Goal: Task Accomplishment & Management: Manage account settings

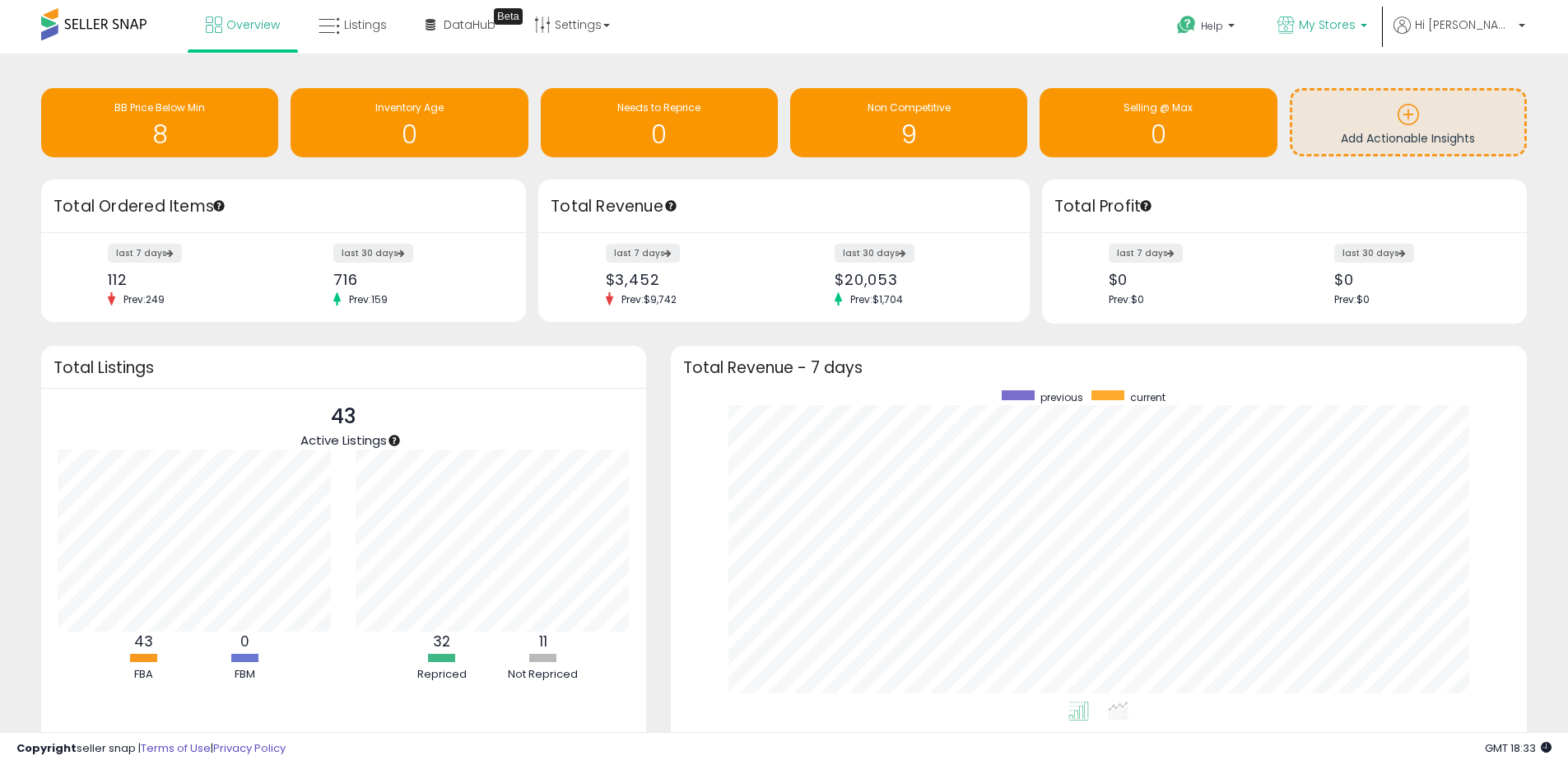
click at [1355, 29] on span "My Stores" at bounding box center [1327, 24] width 57 height 16
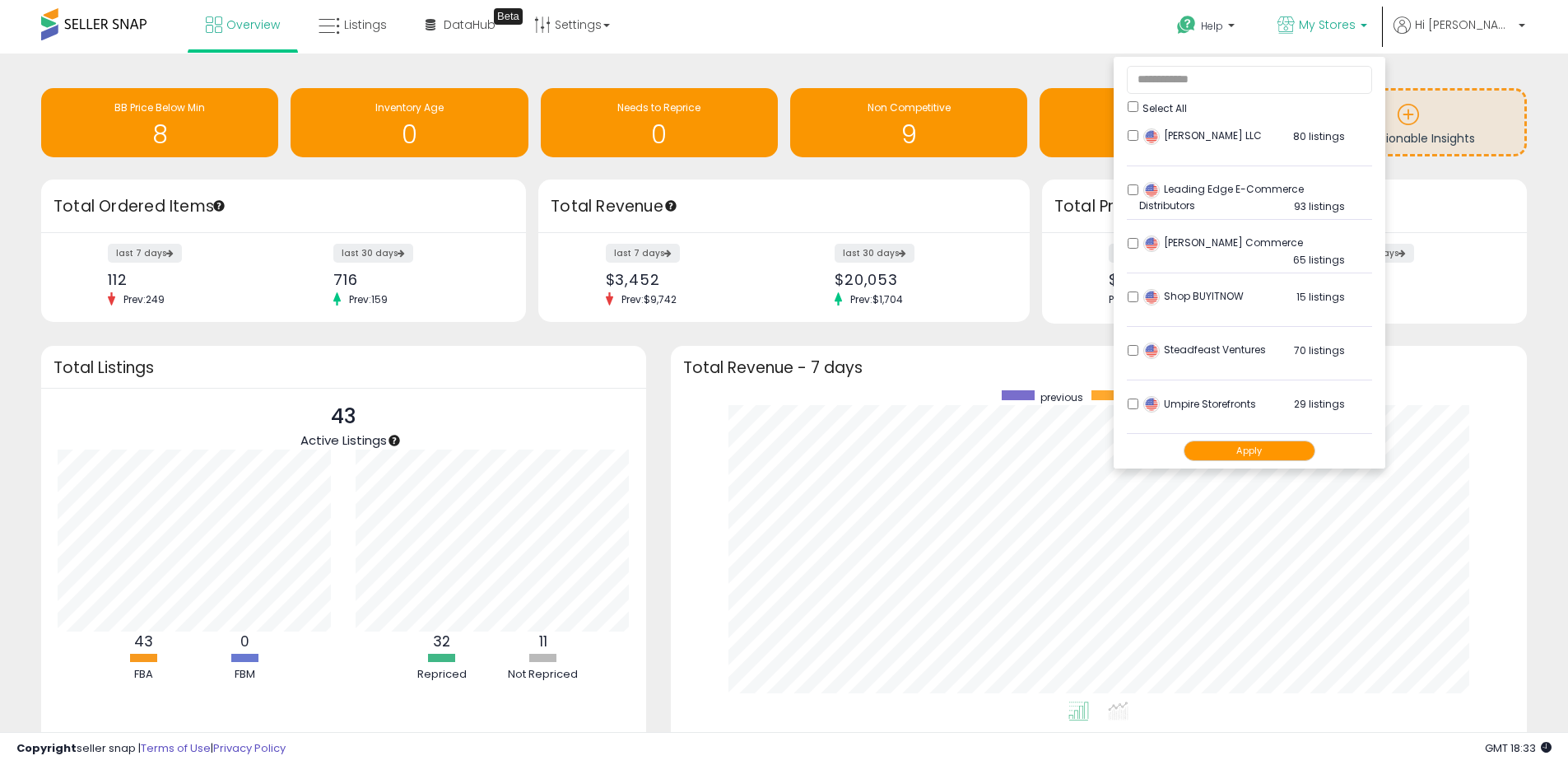
scroll to position [576, 0]
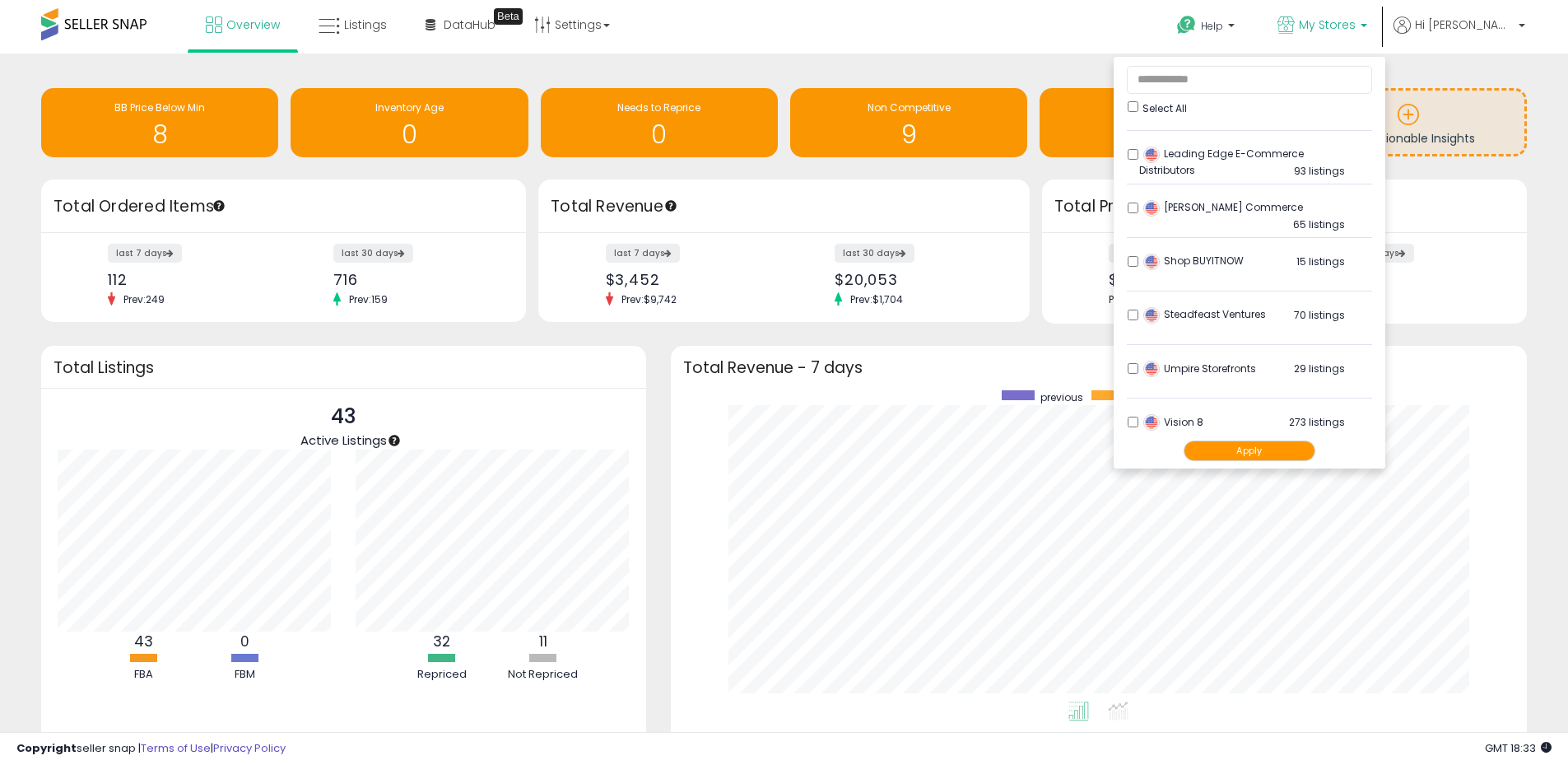
click at [1290, 449] on button "Apply" at bounding box center [1249, 451] width 132 height 20
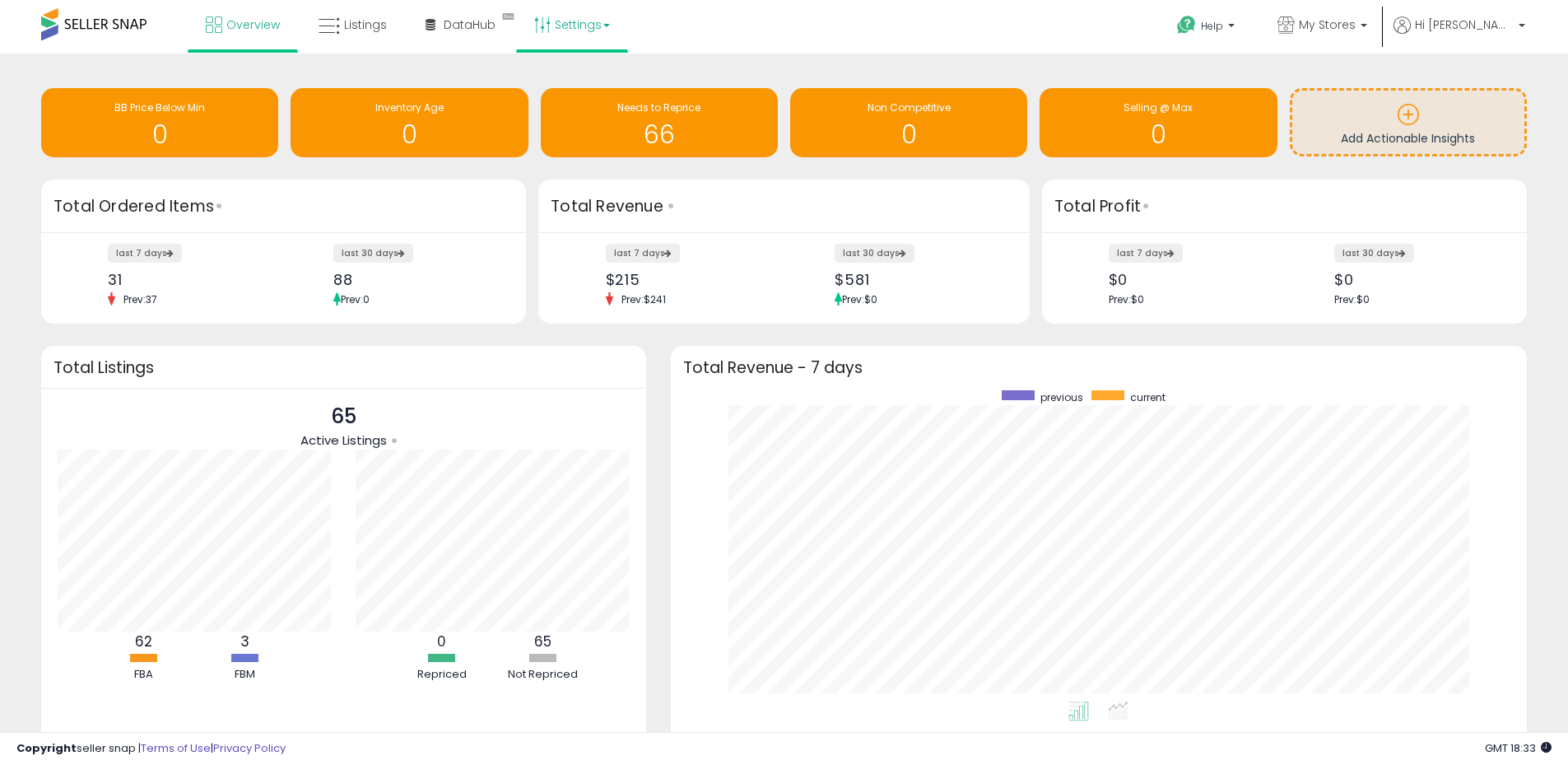
click at [574, 30] on link "Settings" at bounding box center [572, 25] width 100 height 49
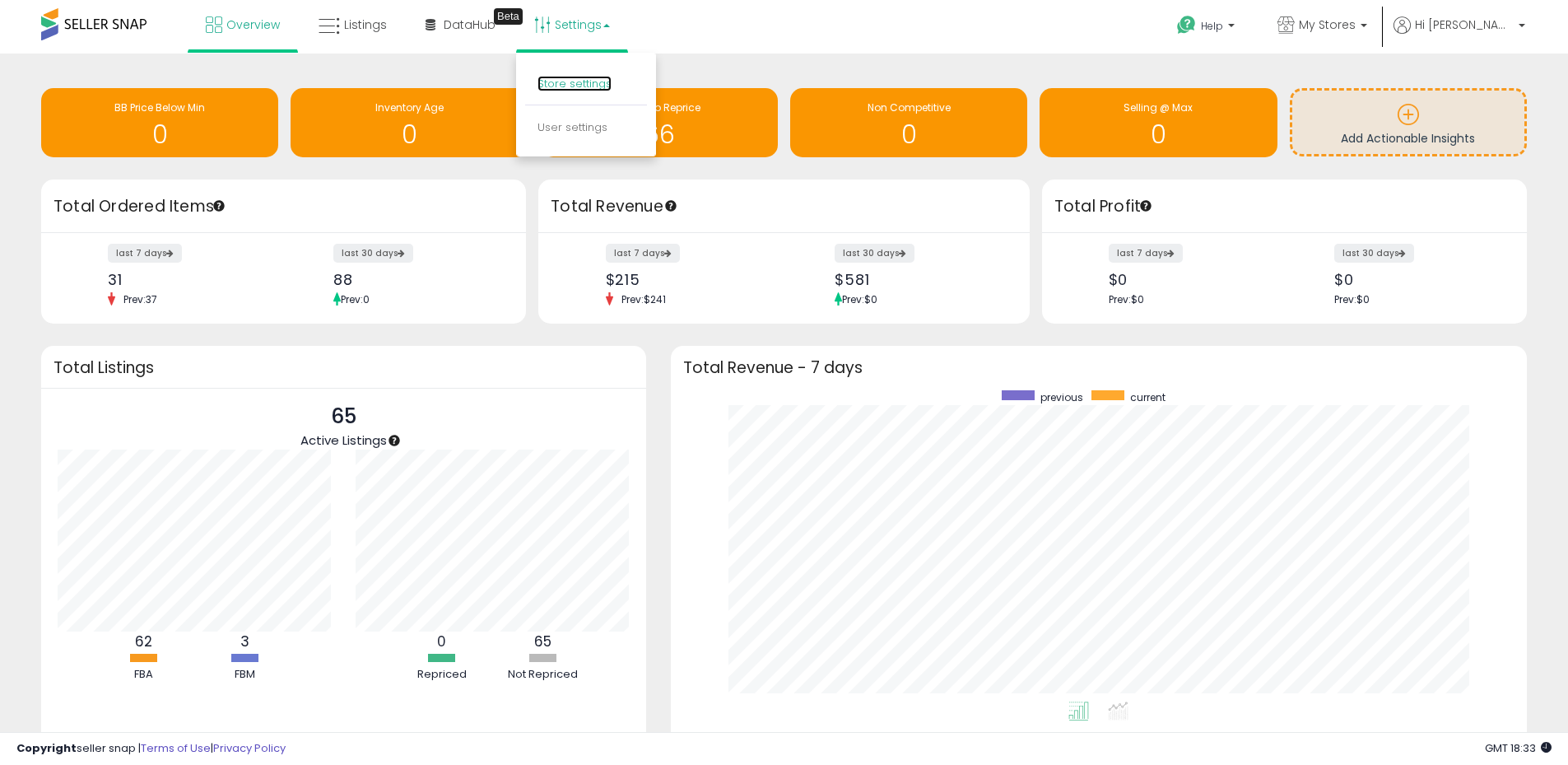
click at [580, 88] on link "Store settings" at bounding box center [574, 83] width 74 height 15
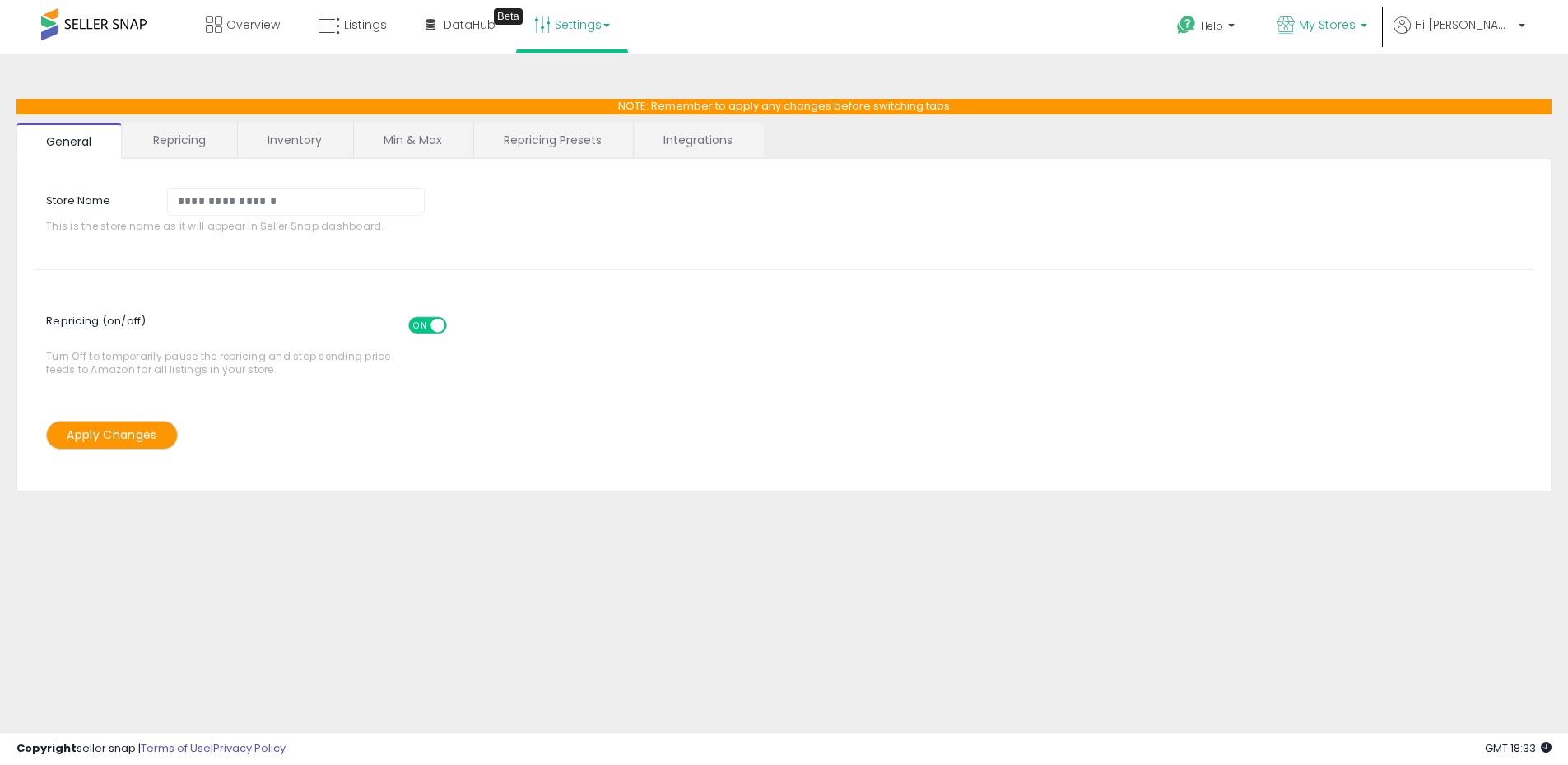
click at [1355, 25] on span "My Stores" at bounding box center [1327, 24] width 57 height 16
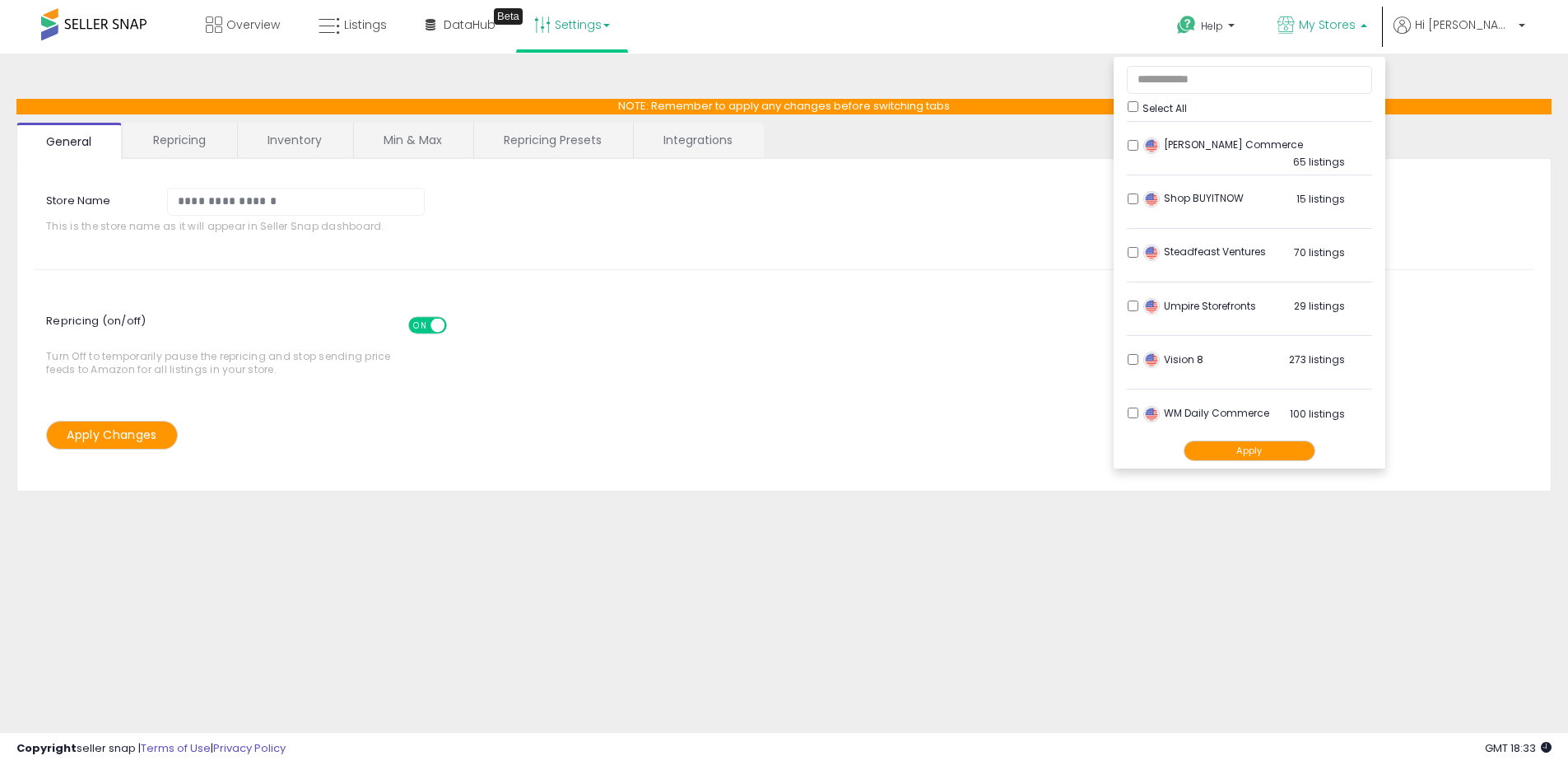
scroll to position [648, 0]
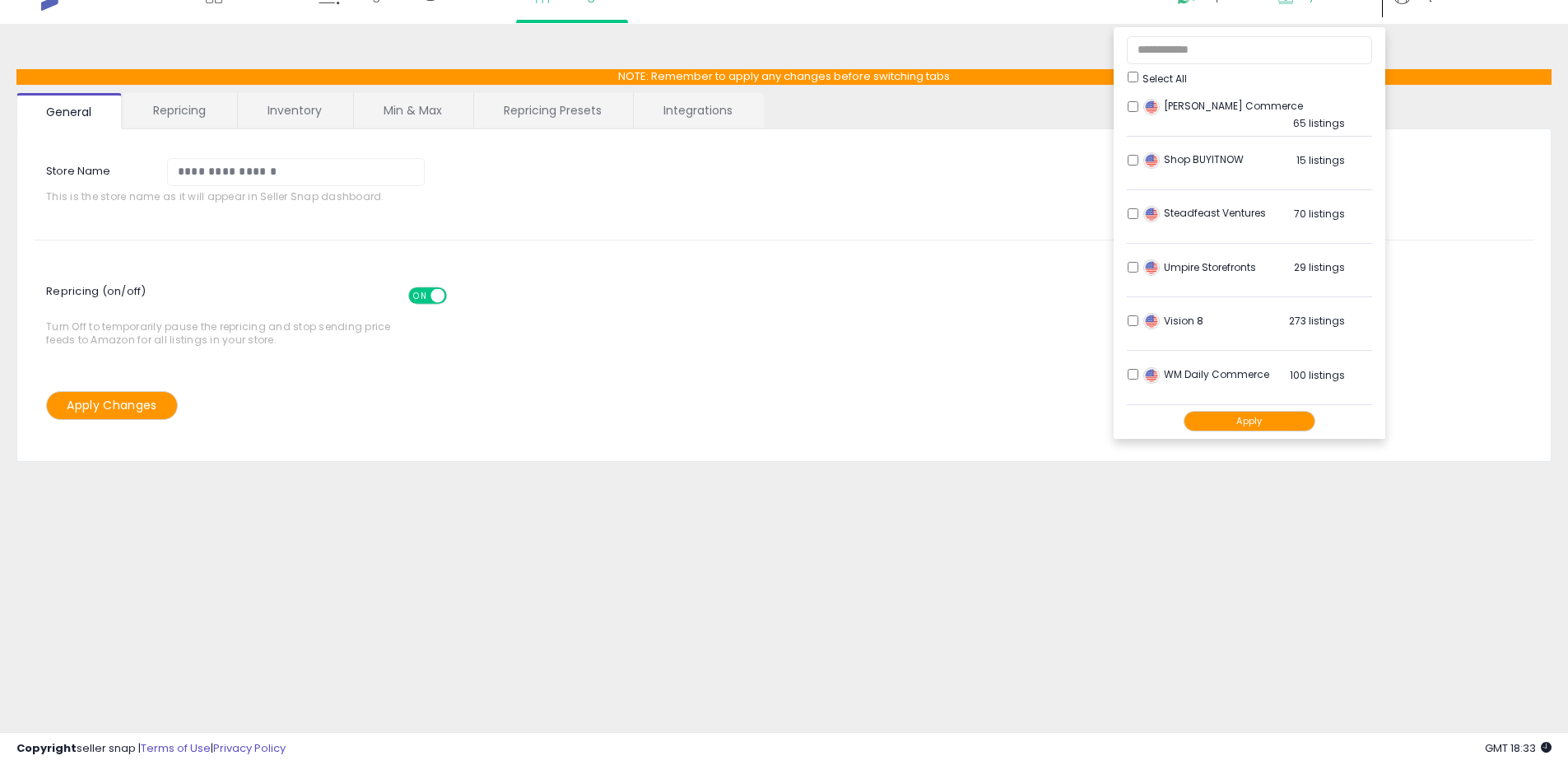
click at [763, 317] on div "Repricing (on/off) ON OFF Turn Off to temporarily pause the repricing and stop …" at bounding box center [784, 311] width 1525 height 85
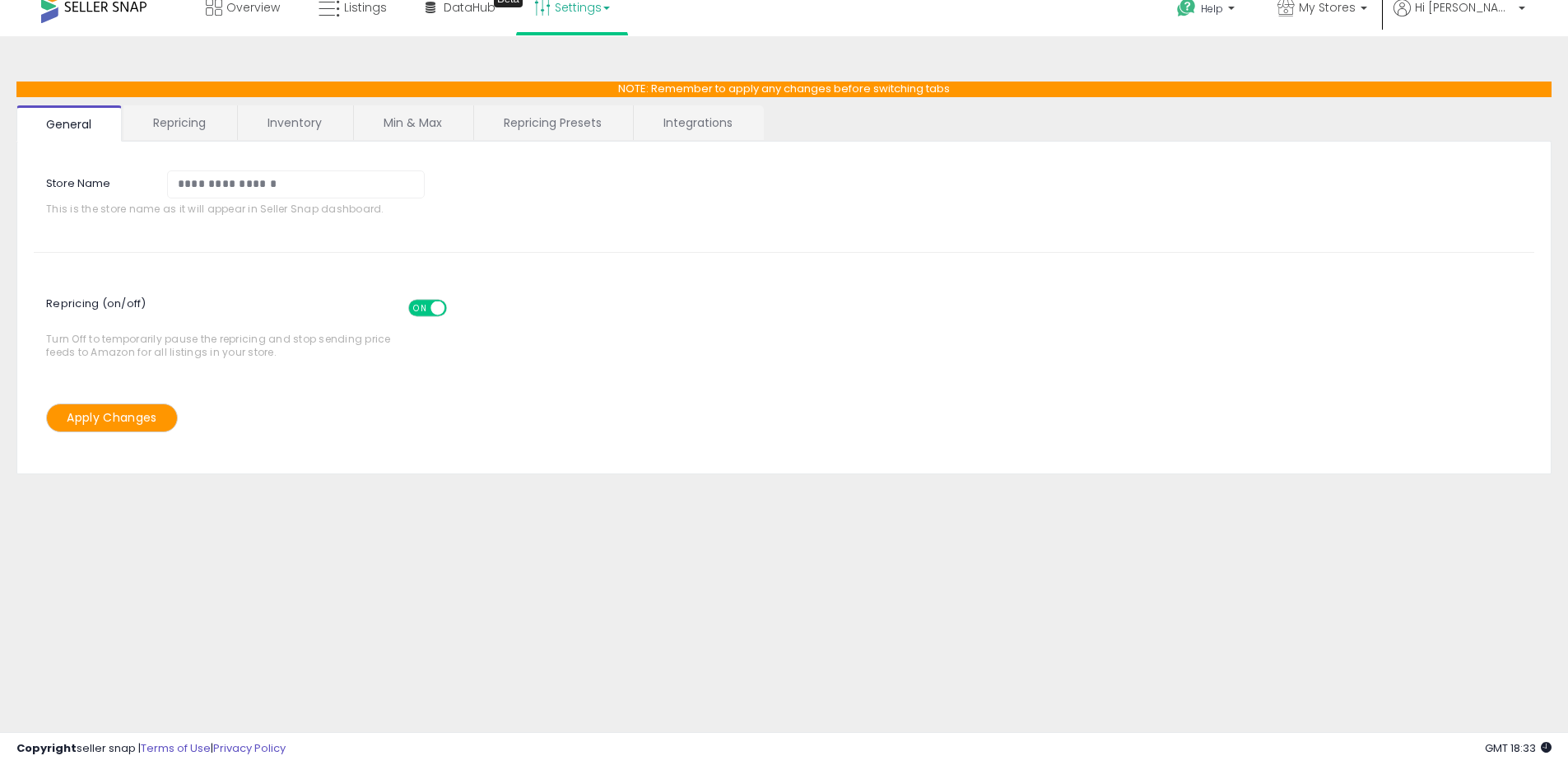
scroll to position [0, 0]
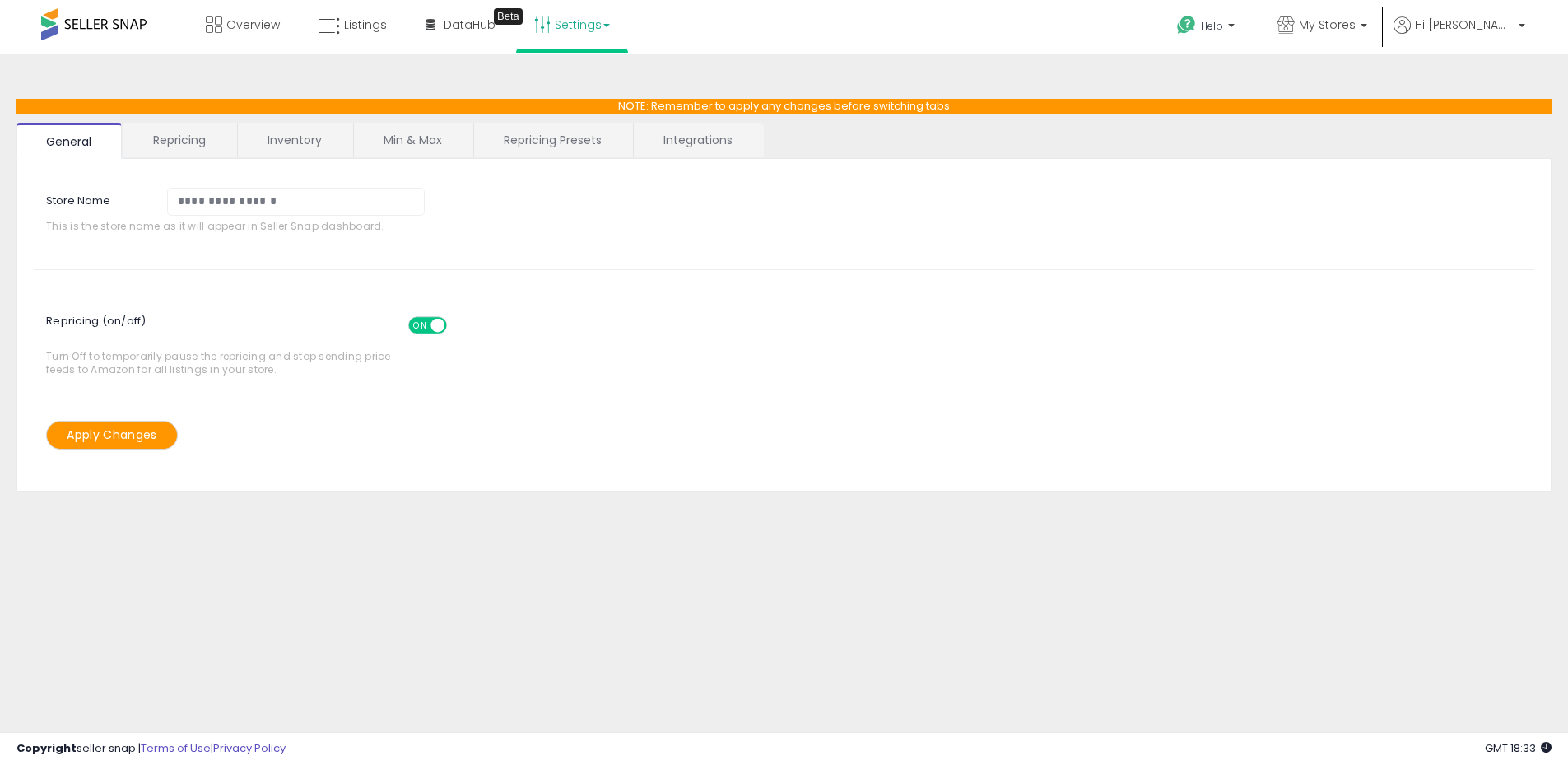
click at [437, 146] on link "Min & Max" at bounding box center [413, 140] width 117 height 35
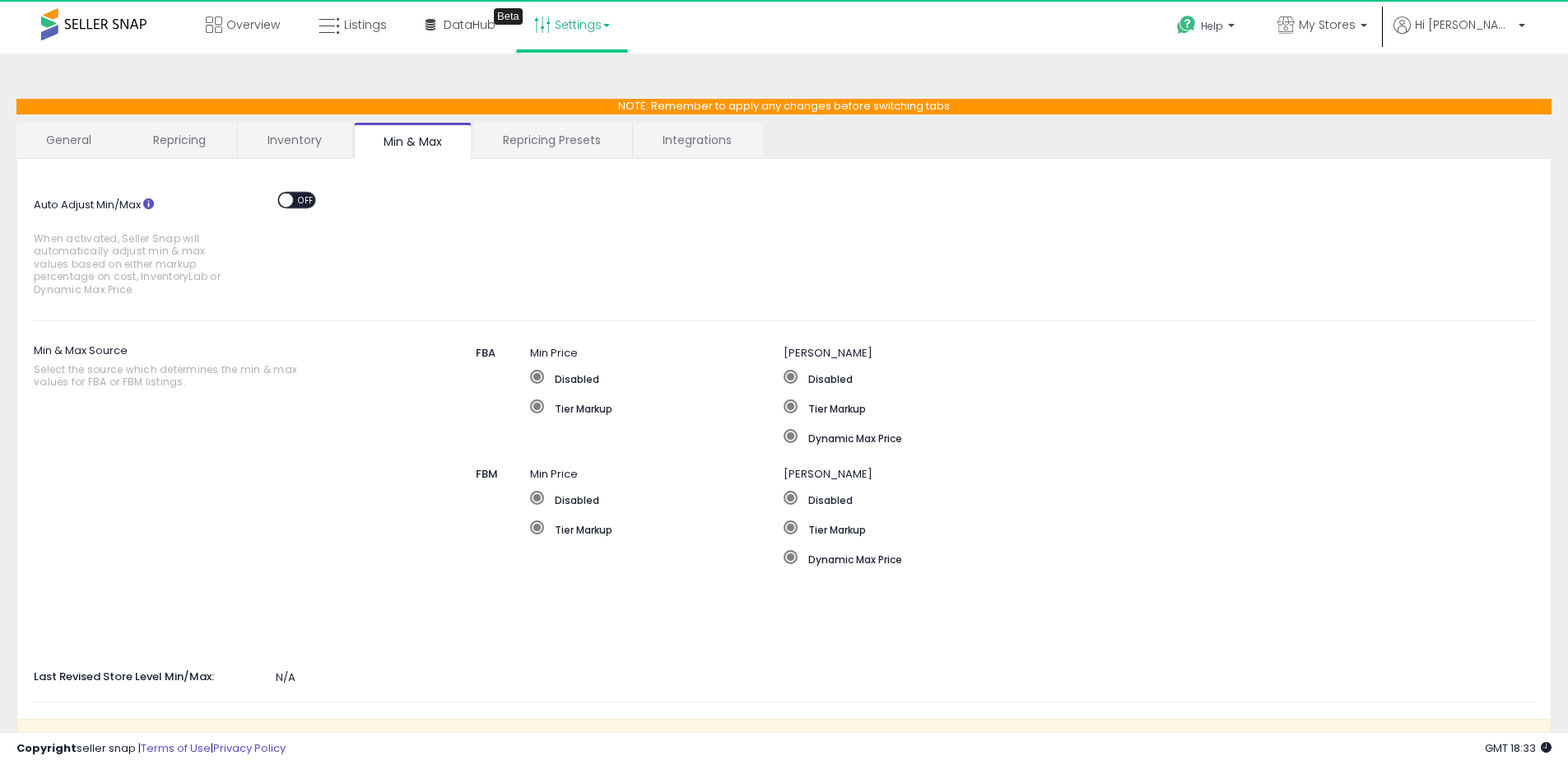
click at [301, 201] on span "OFF" at bounding box center [305, 199] width 26 height 14
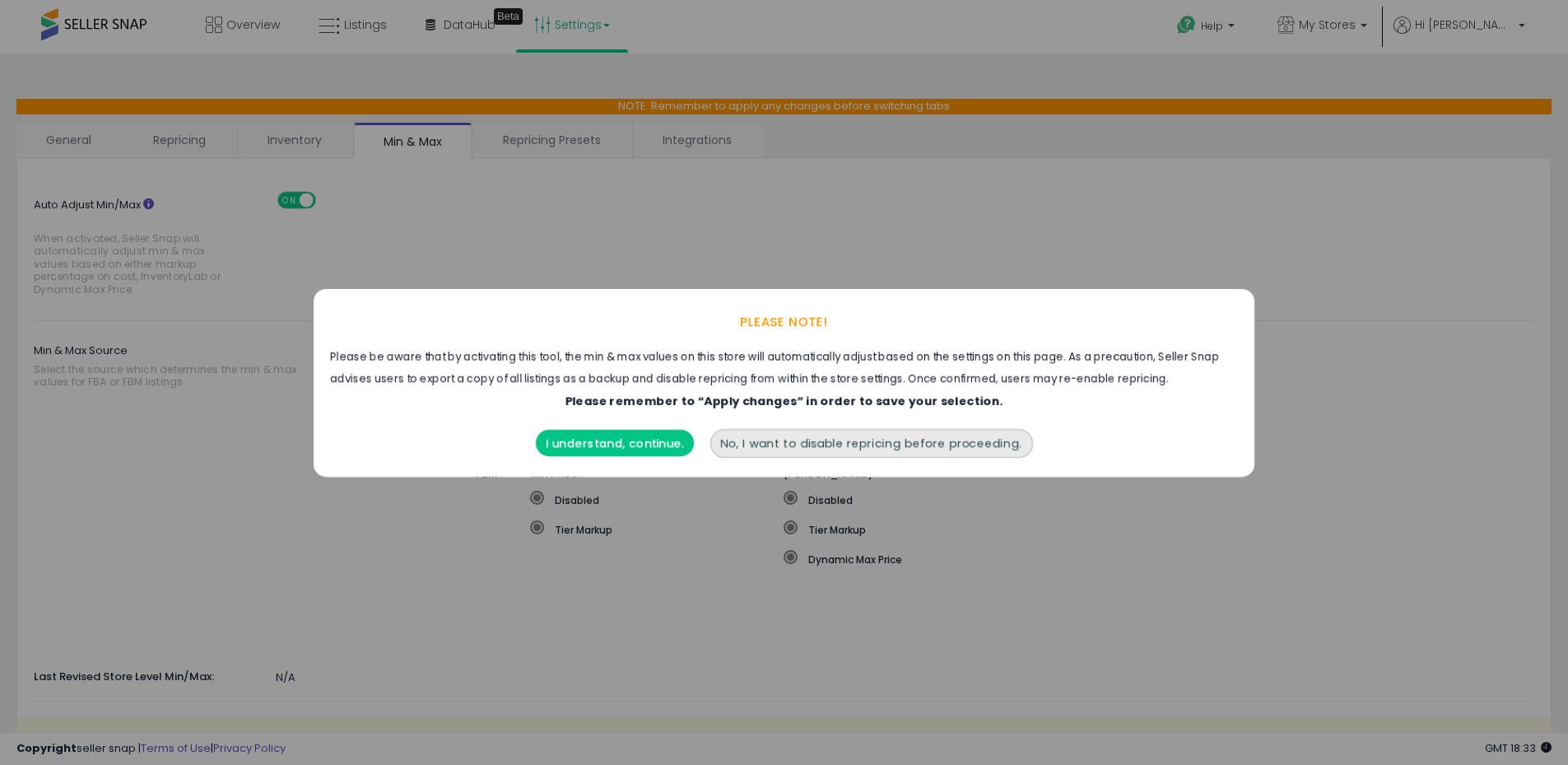
click at [620, 444] on button "I understand, continue." at bounding box center [615, 442] width 158 height 26
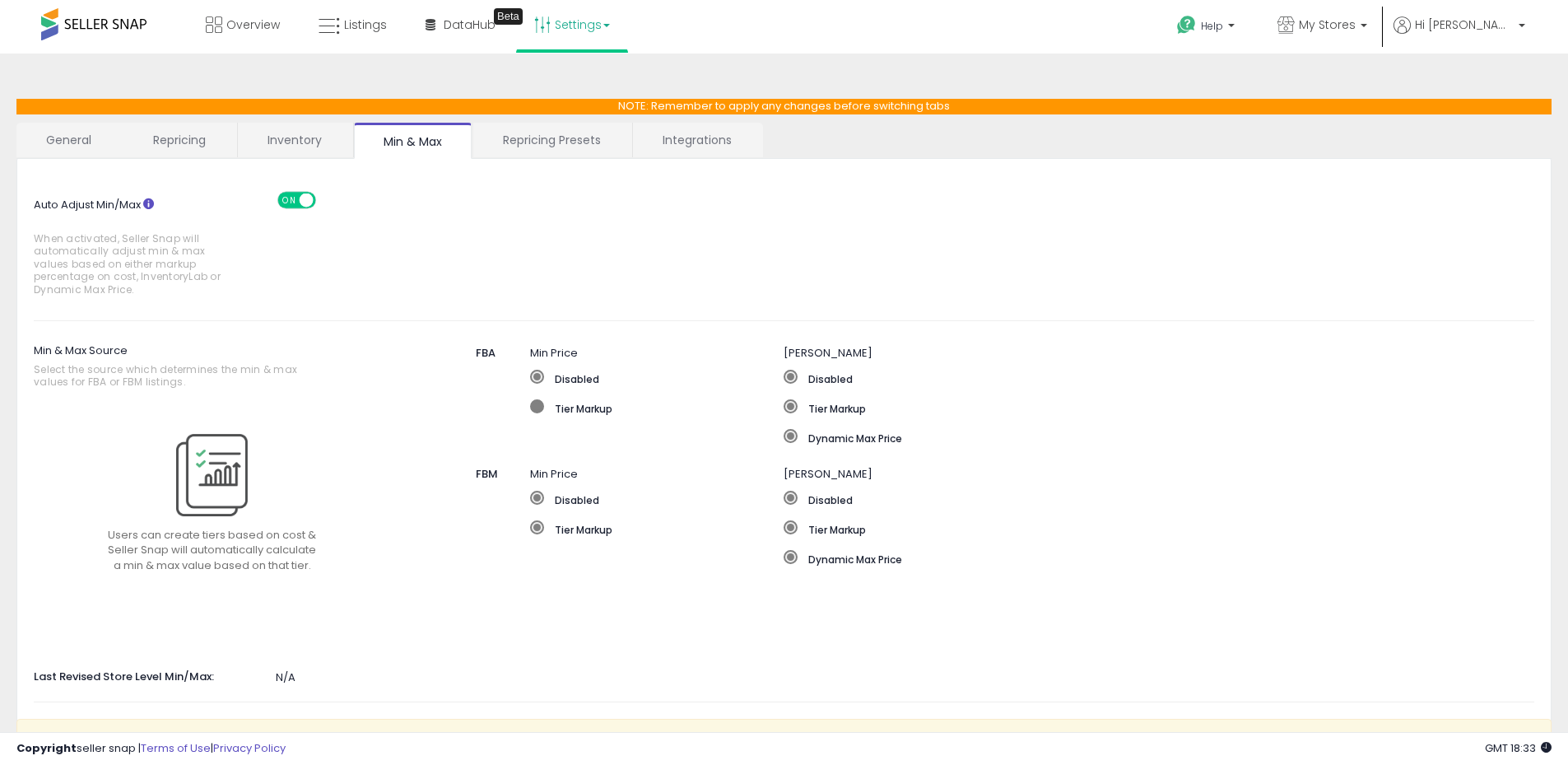
click at [533, 404] on span at bounding box center [537, 406] width 14 height 14
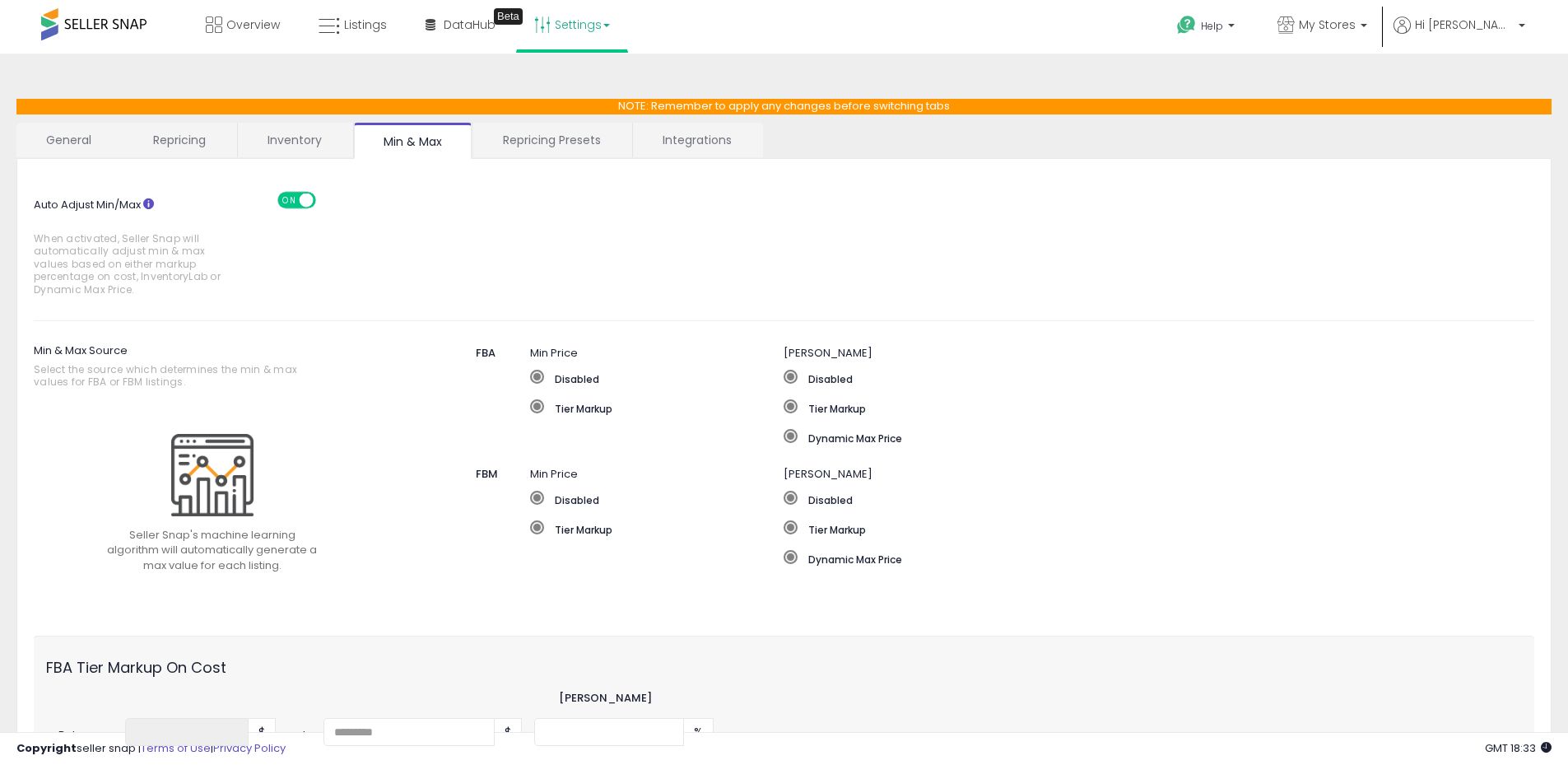
drag, startPoint x: 794, startPoint y: 437, endPoint x: 577, endPoint y: 449, distance: 217.3
click at [793, 437] on span at bounding box center [790, 436] width 14 height 14
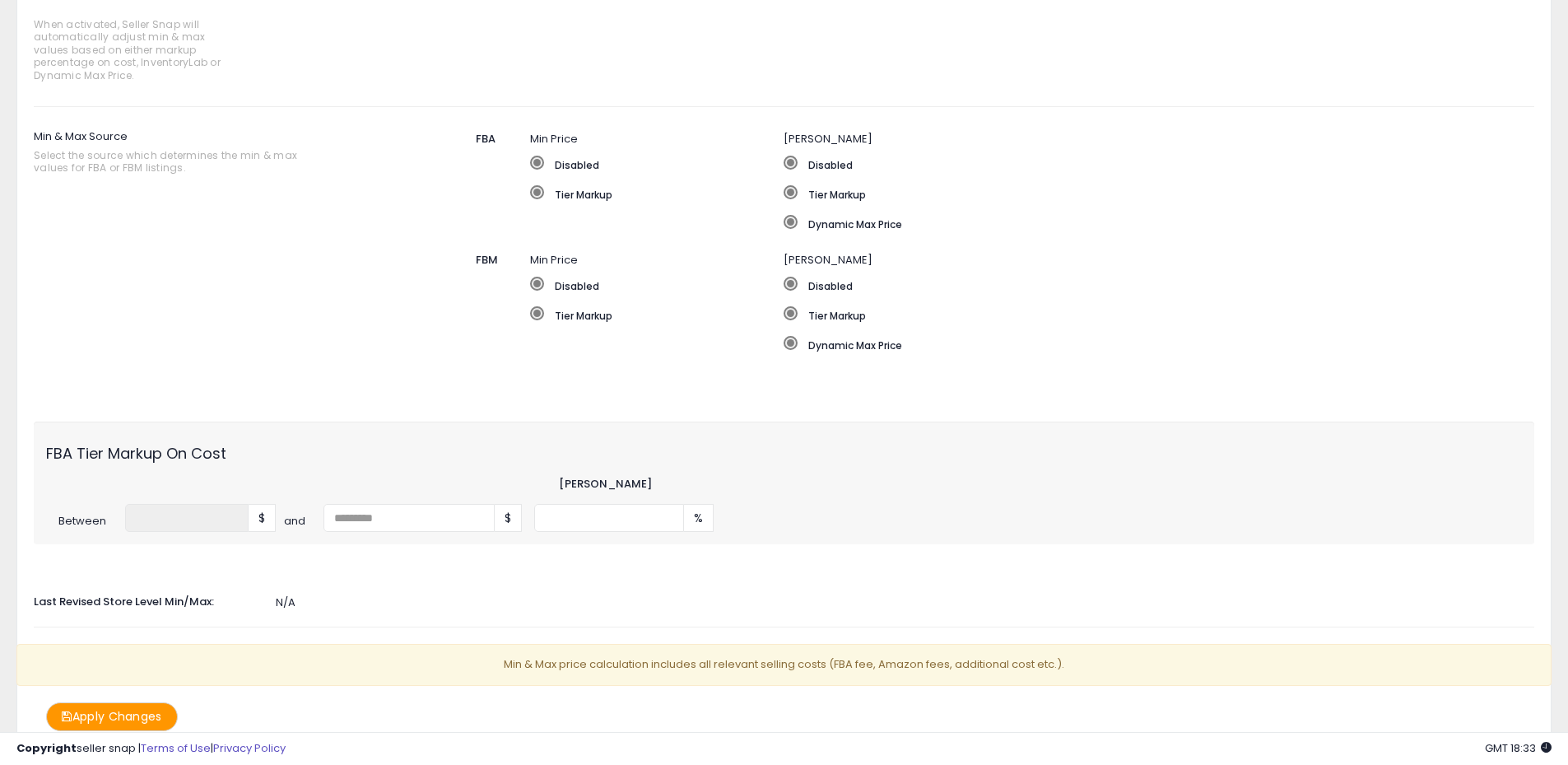
scroll to position [292, 0]
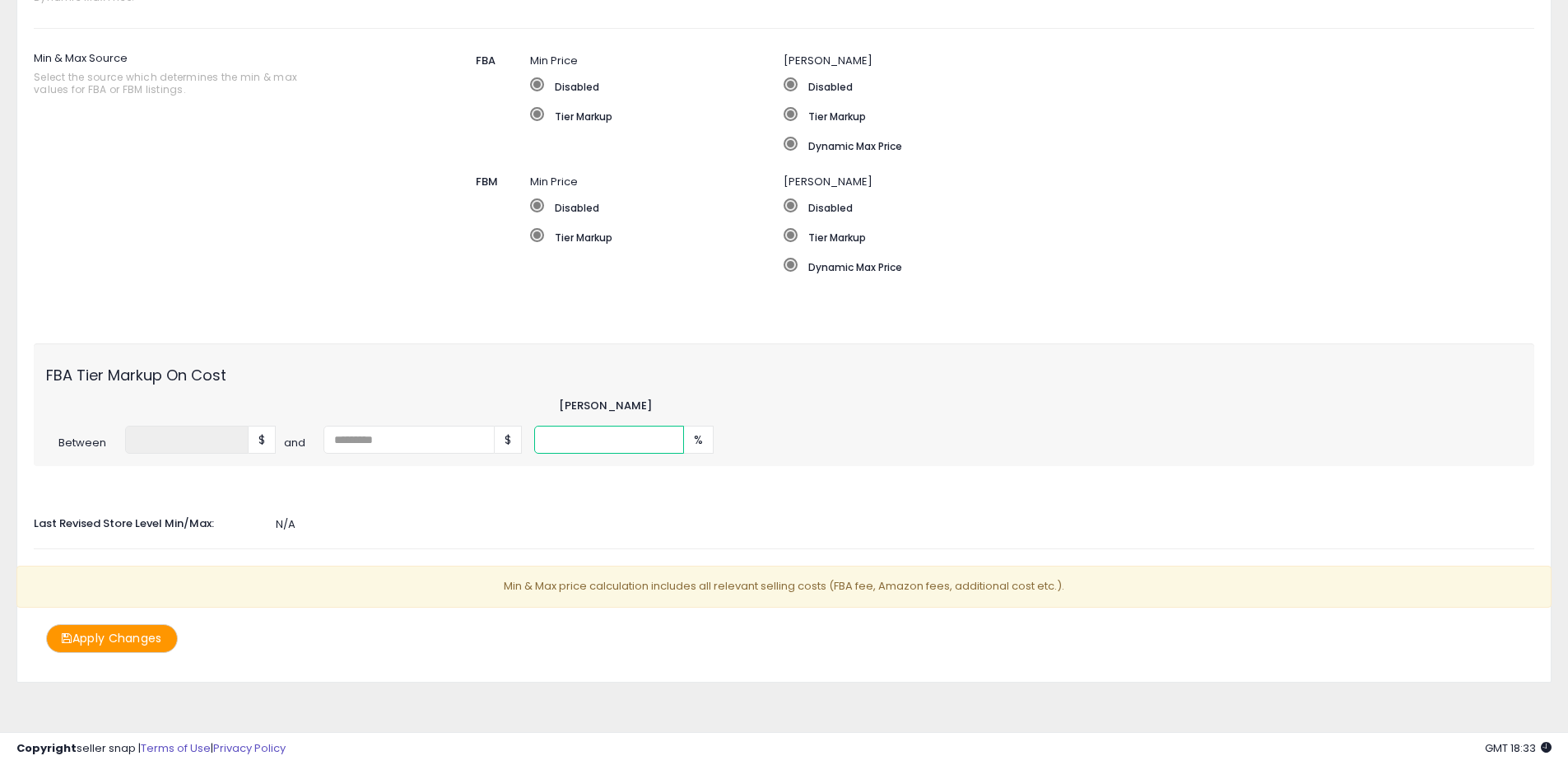
click at [595, 434] on input "number" at bounding box center [609, 439] width 150 height 28
type input "*"
click at [402, 205] on div at bounding box center [212, 223] width 381 height 164
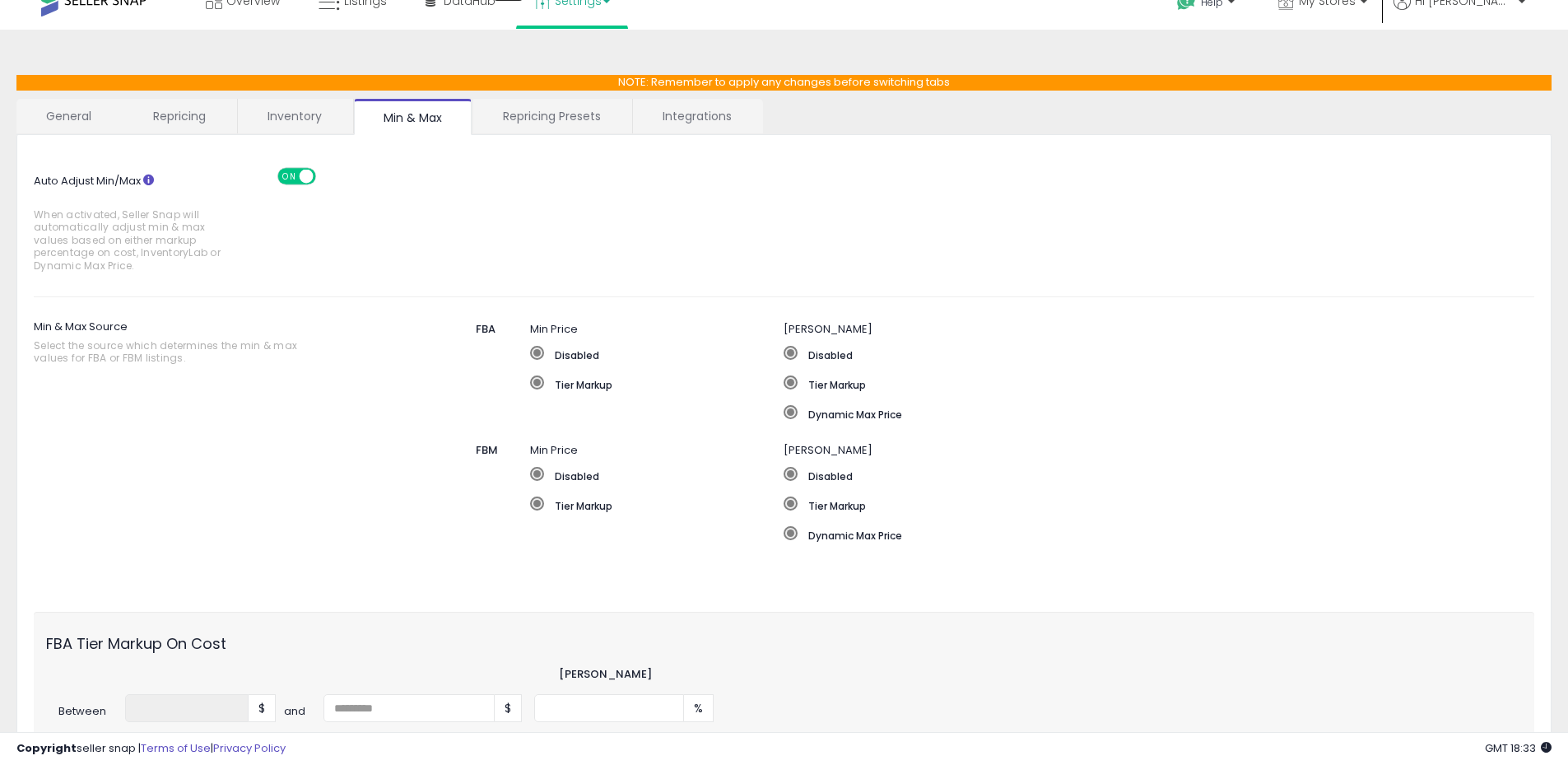
scroll to position [0, 0]
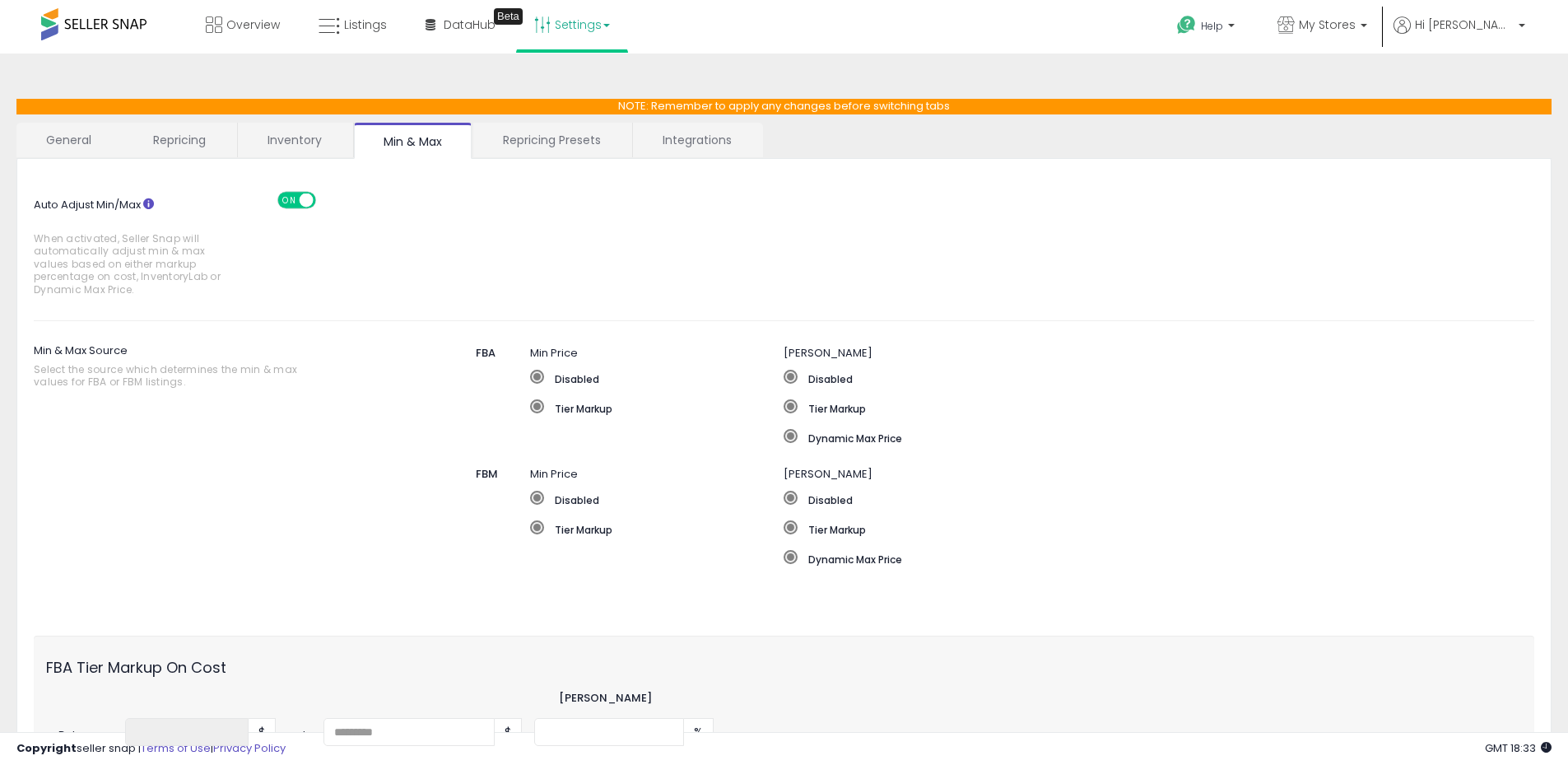
click at [157, 140] on link "Repricing" at bounding box center [180, 140] width 112 height 35
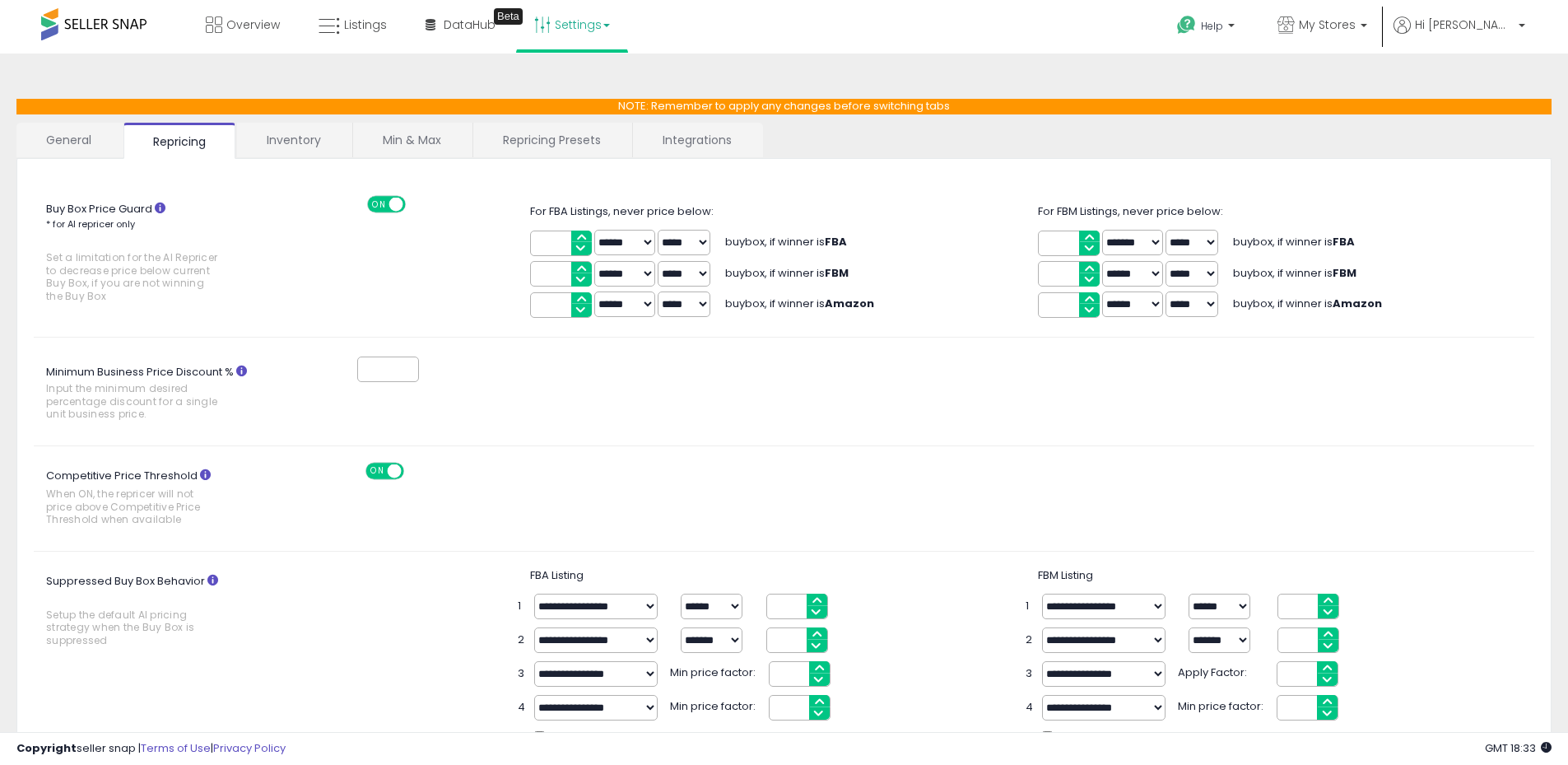
click at [432, 140] on link "Min & Max" at bounding box center [412, 140] width 117 height 35
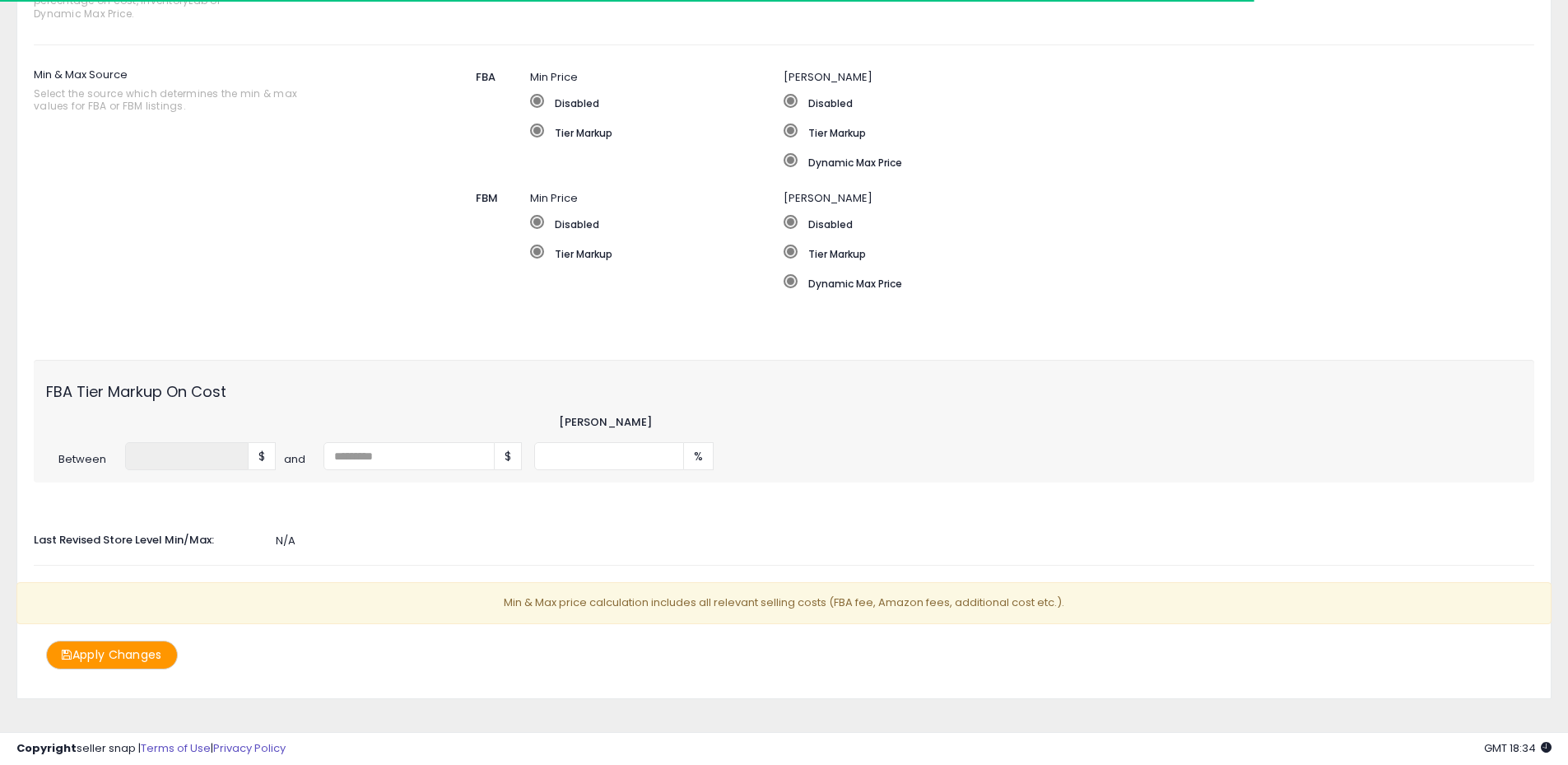
scroll to position [292, 0]
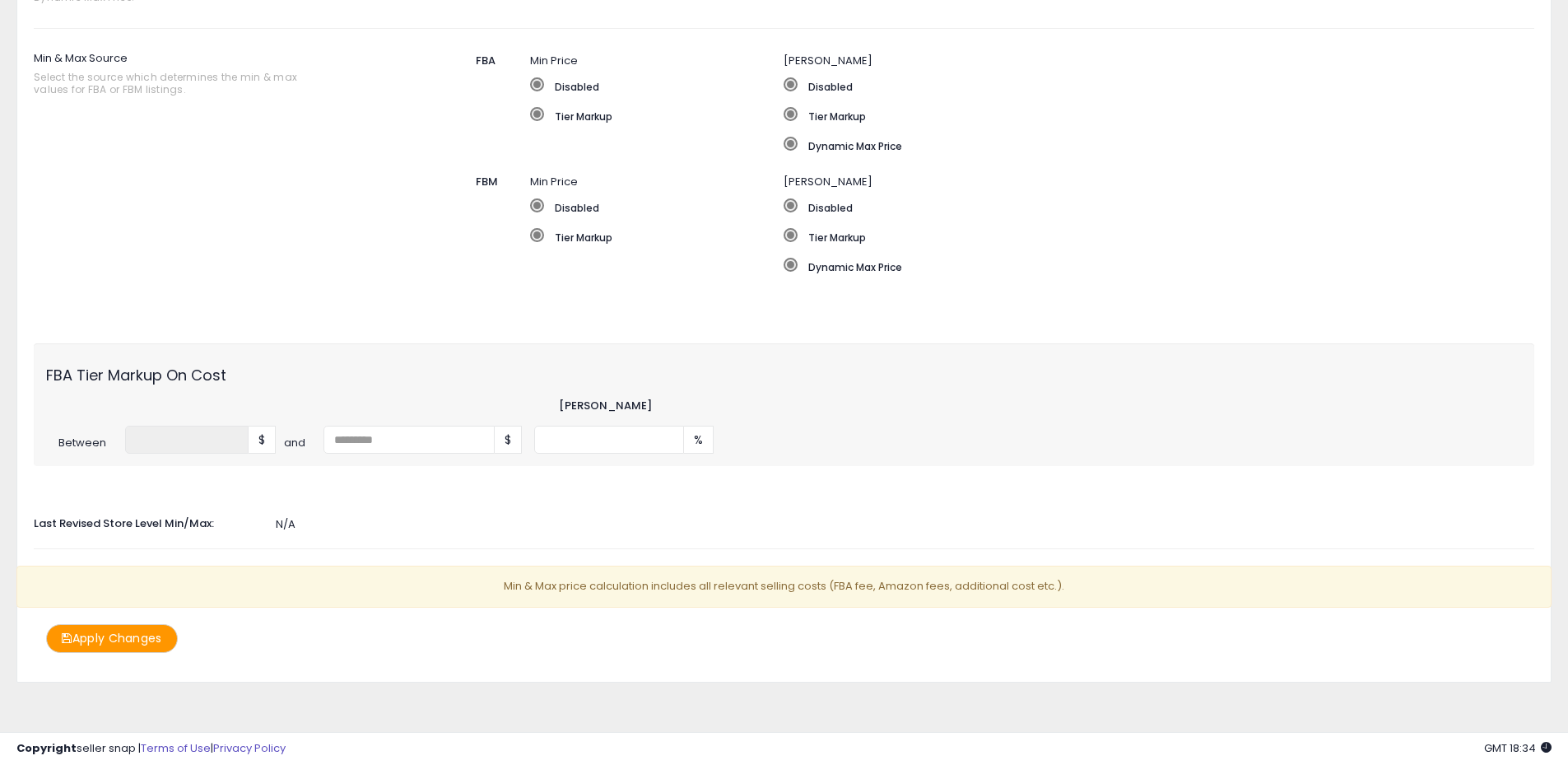
click at [136, 645] on button "Apply Changes" at bounding box center [111, 638] width 132 height 29
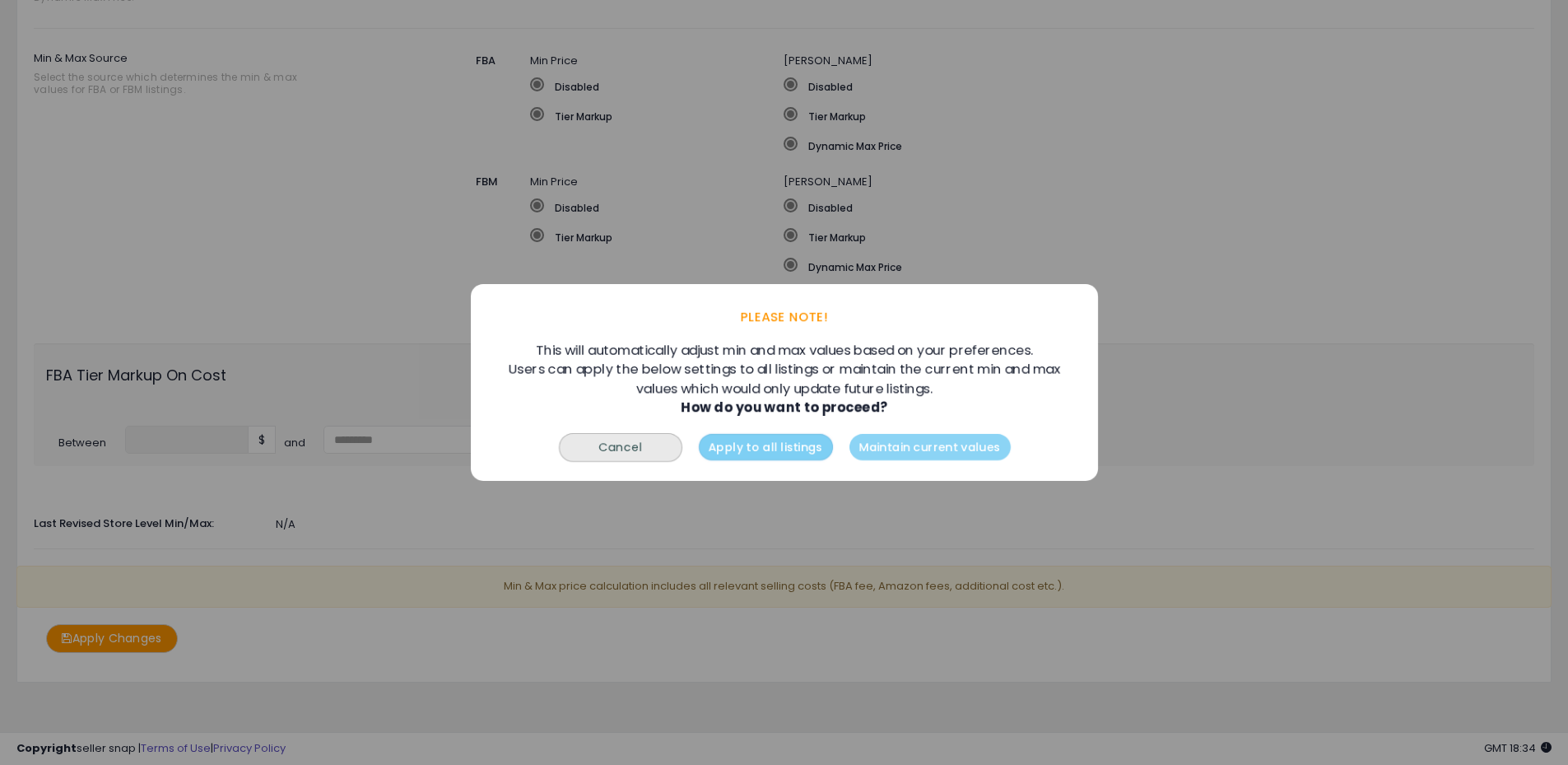
click at [763, 448] on button "Apply to all listings" at bounding box center [765, 447] width 134 height 26
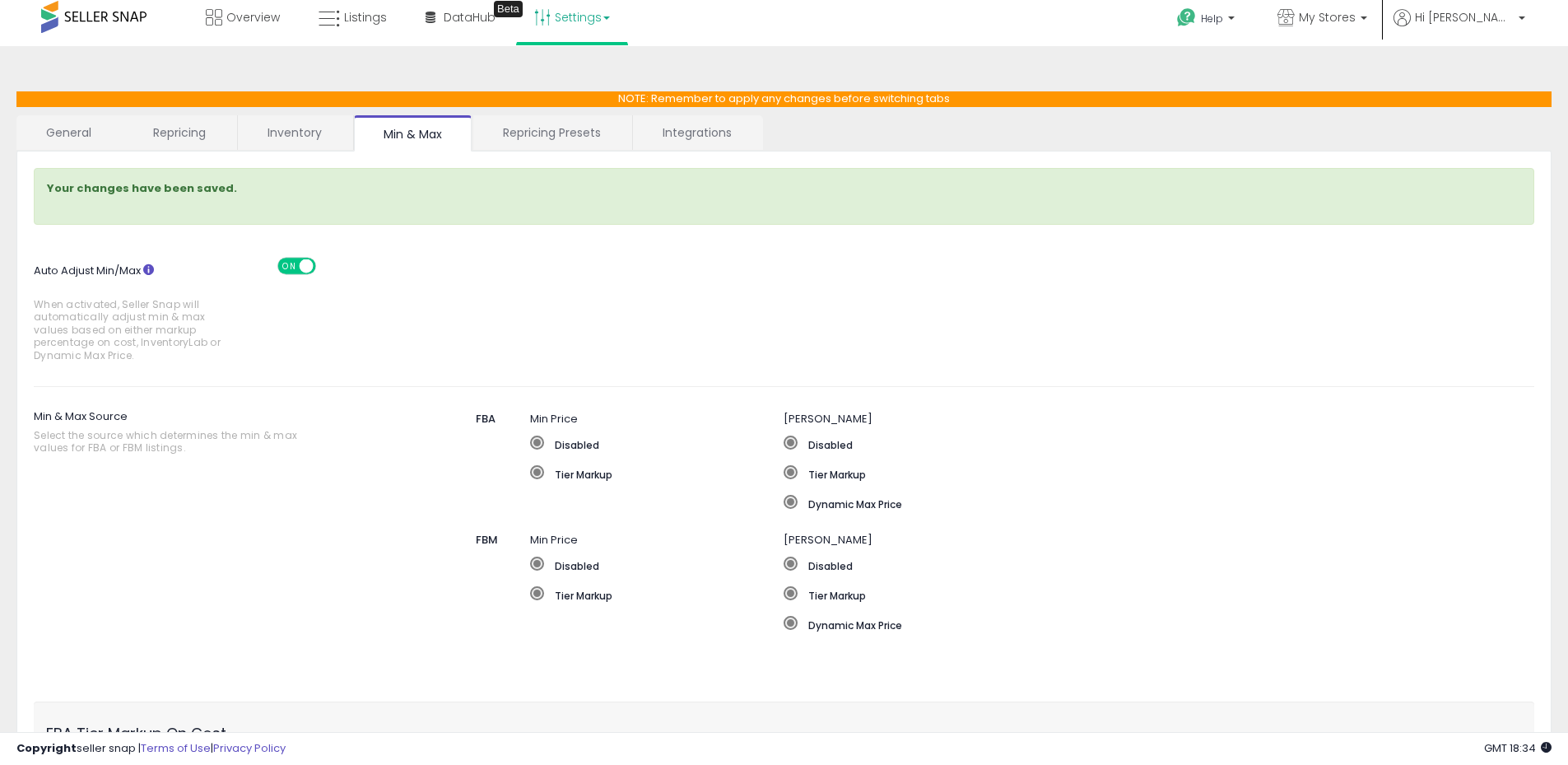
scroll to position [0, 0]
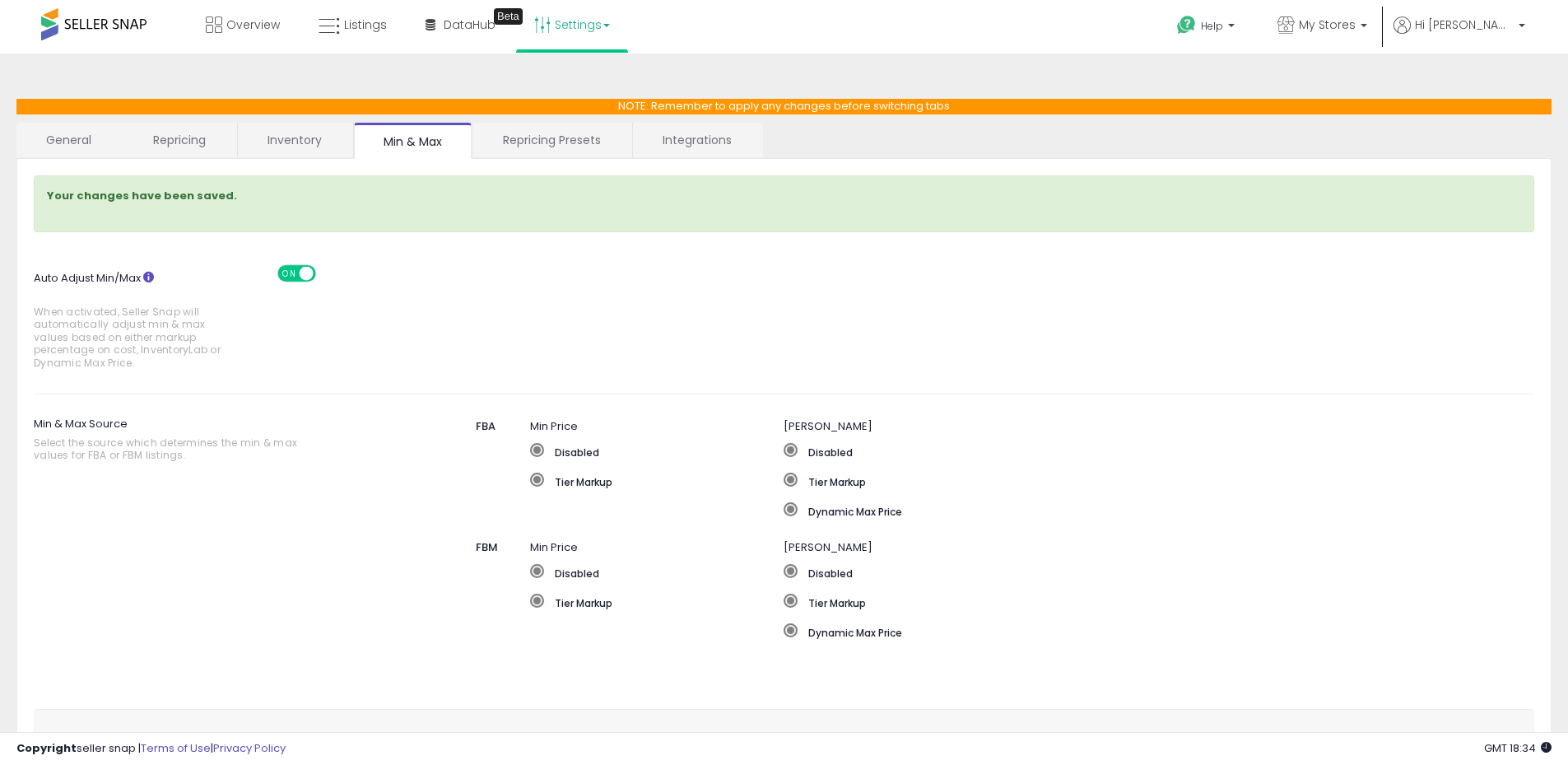
click at [195, 140] on link "Repricing" at bounding box center [180, 140] width 112 height 35
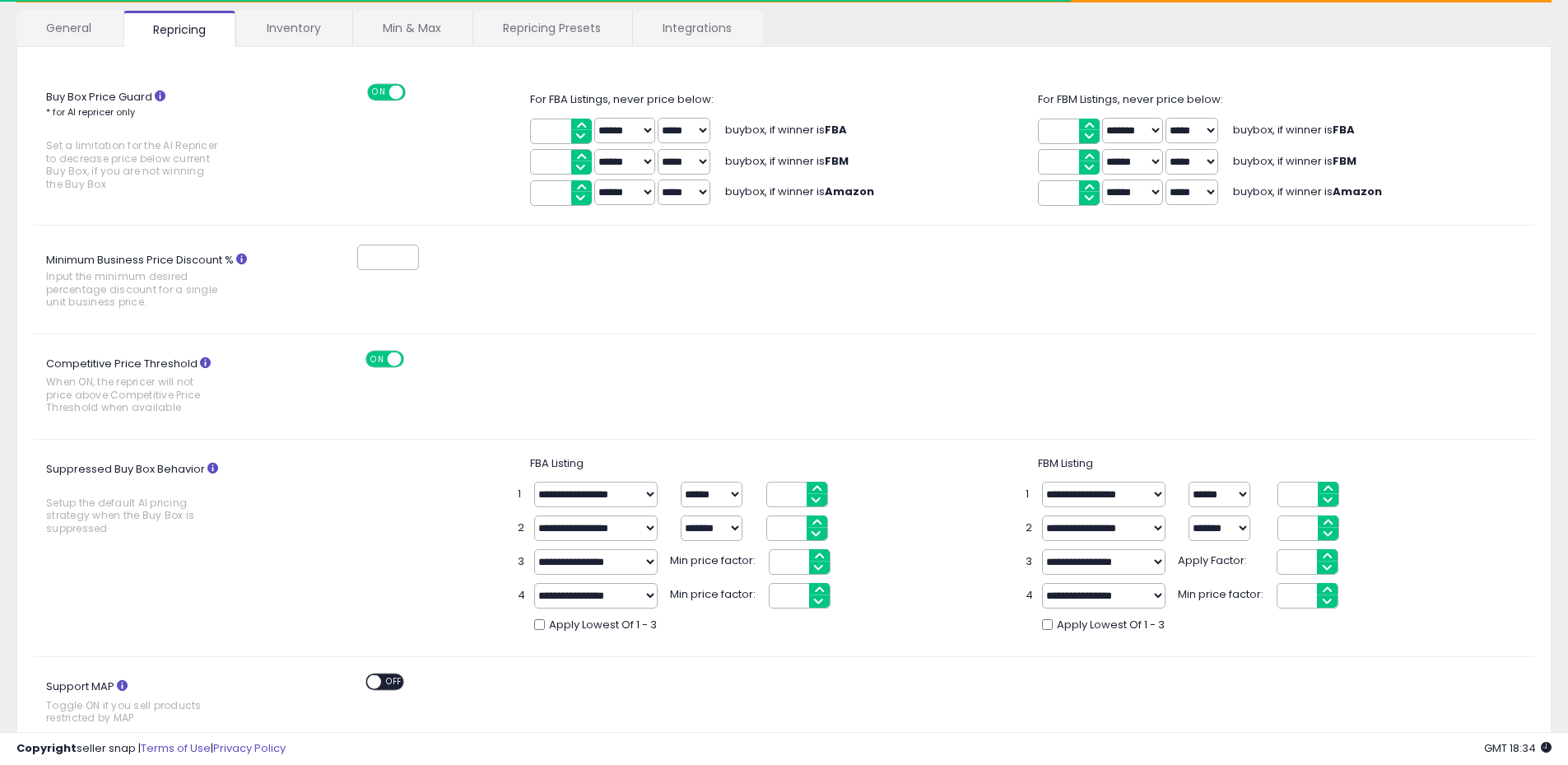
scroll to position [576, 0]
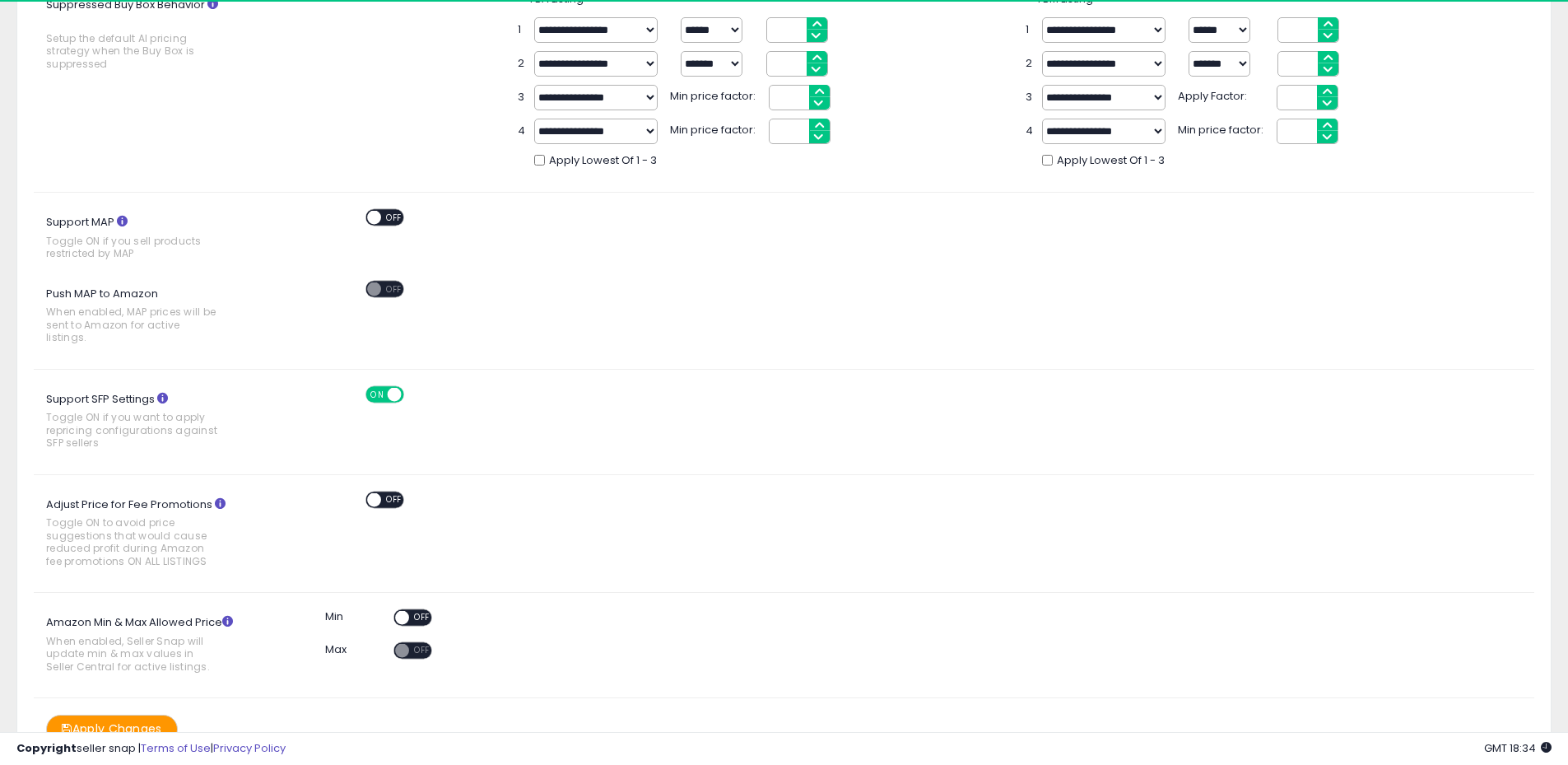
click at [411, 613] on div "ON OFF" at bounding box center [412, 618] width 38 height 17
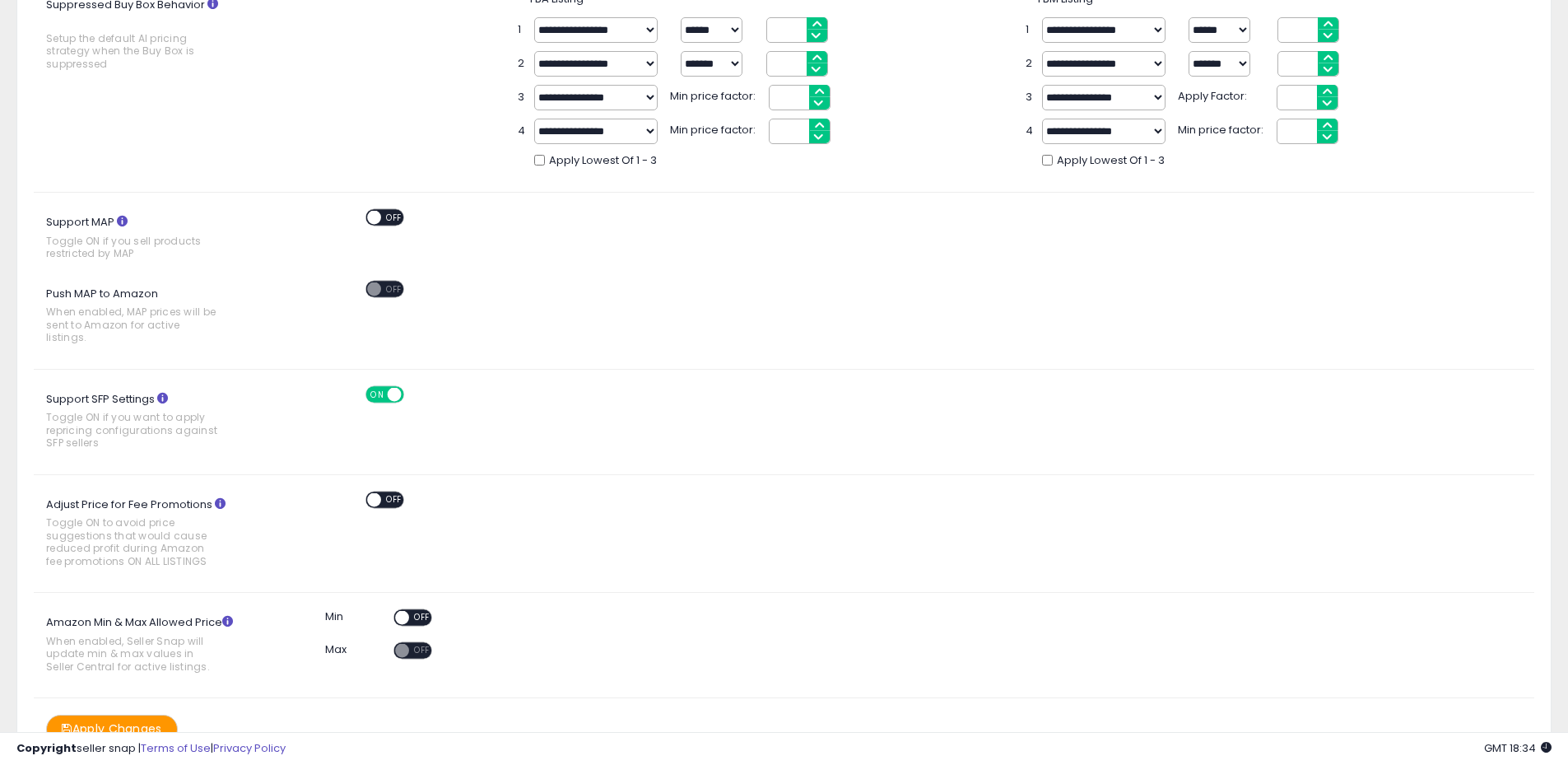
click at [413, 611] on div "ON OFF" at bounding box center [394, 618] width 38 height 14
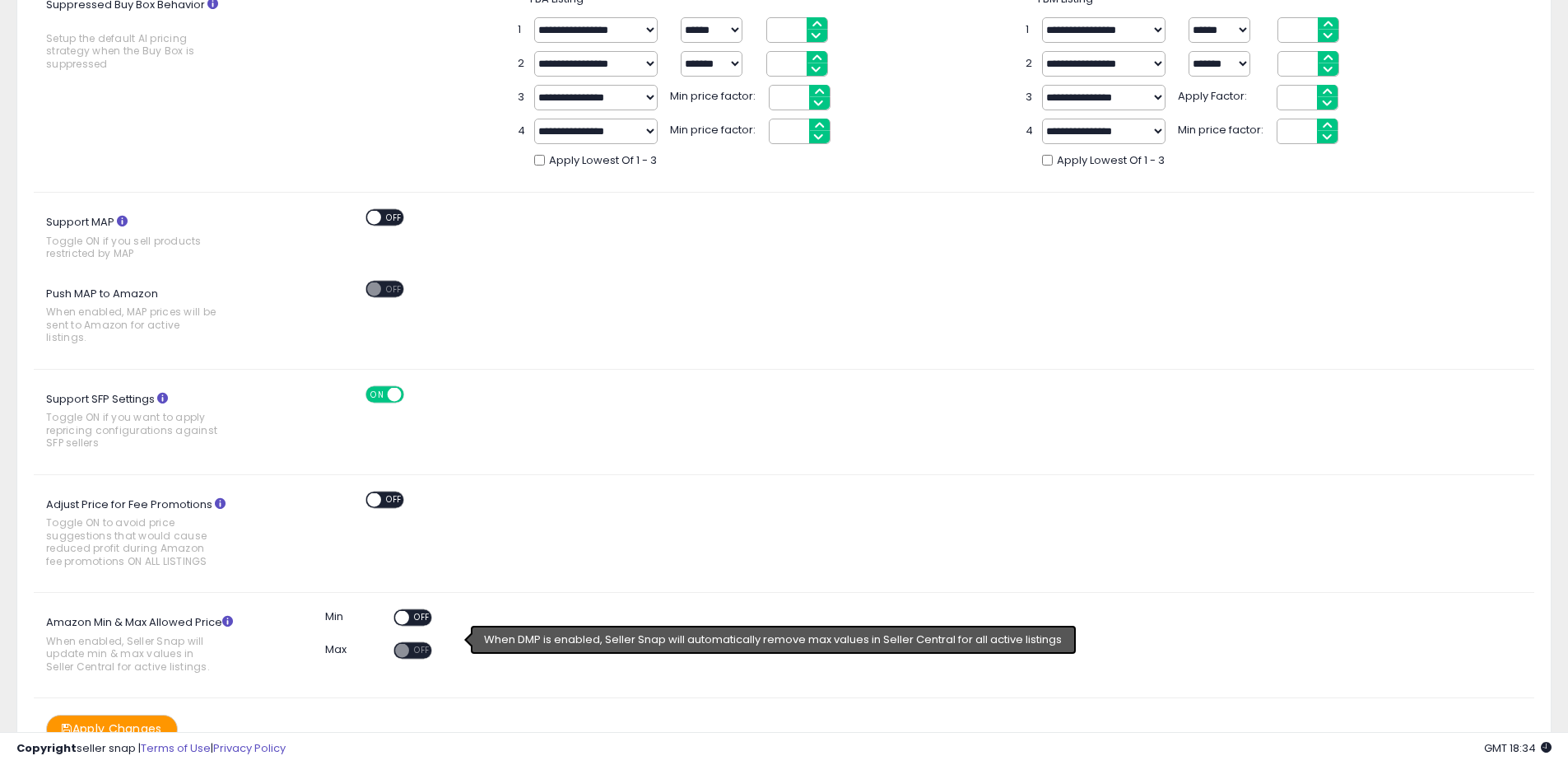
click at [396, 611] on div "ON OFF" at bounding box center [394, 618] width 38 height 14
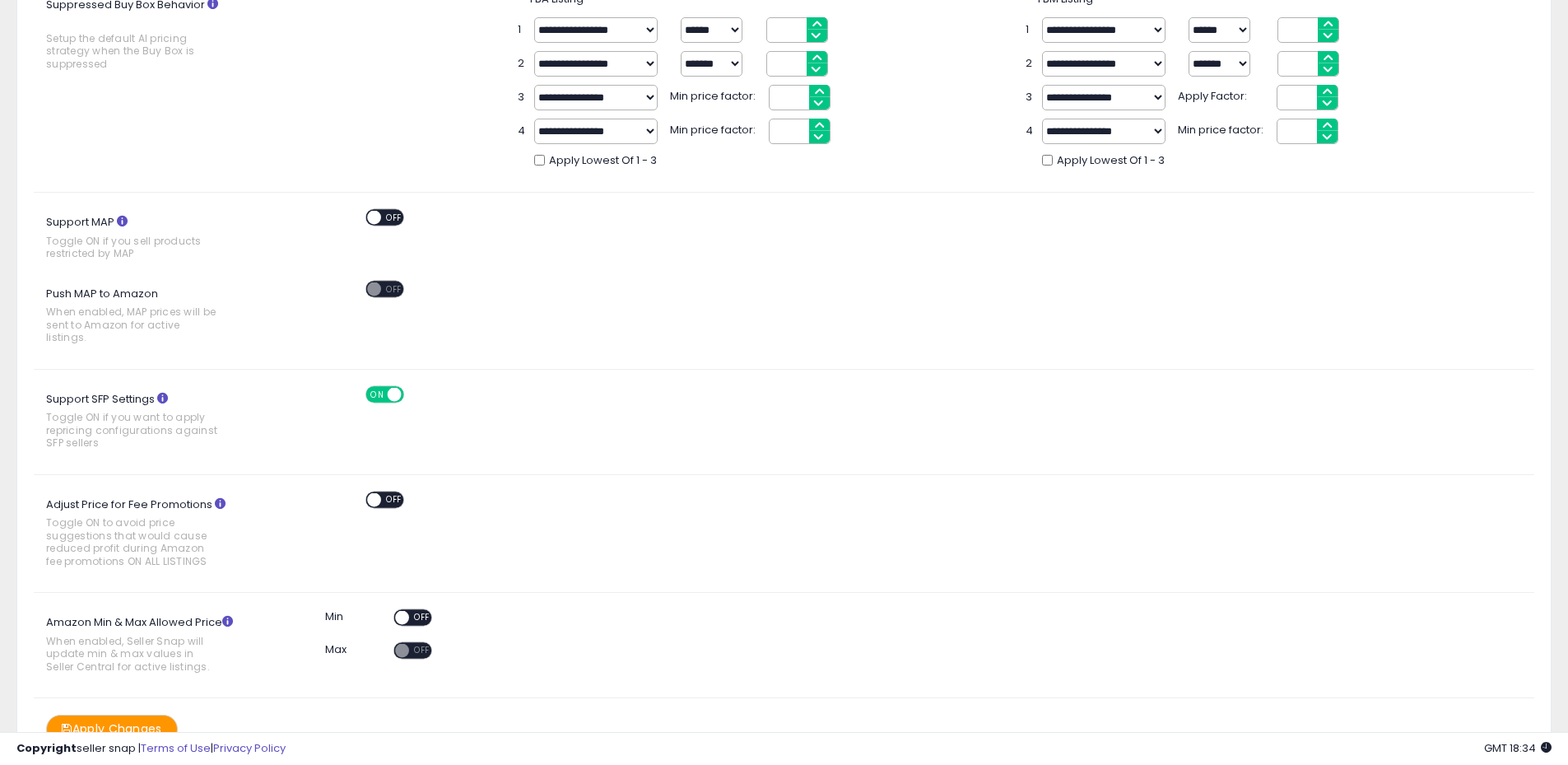
click at [406, 611] on span at bounding box center [402, 618] width 14 height 14
click at [116, 718] on button "Apply Changes" at bounding box center [111, 729] width 132 height 29
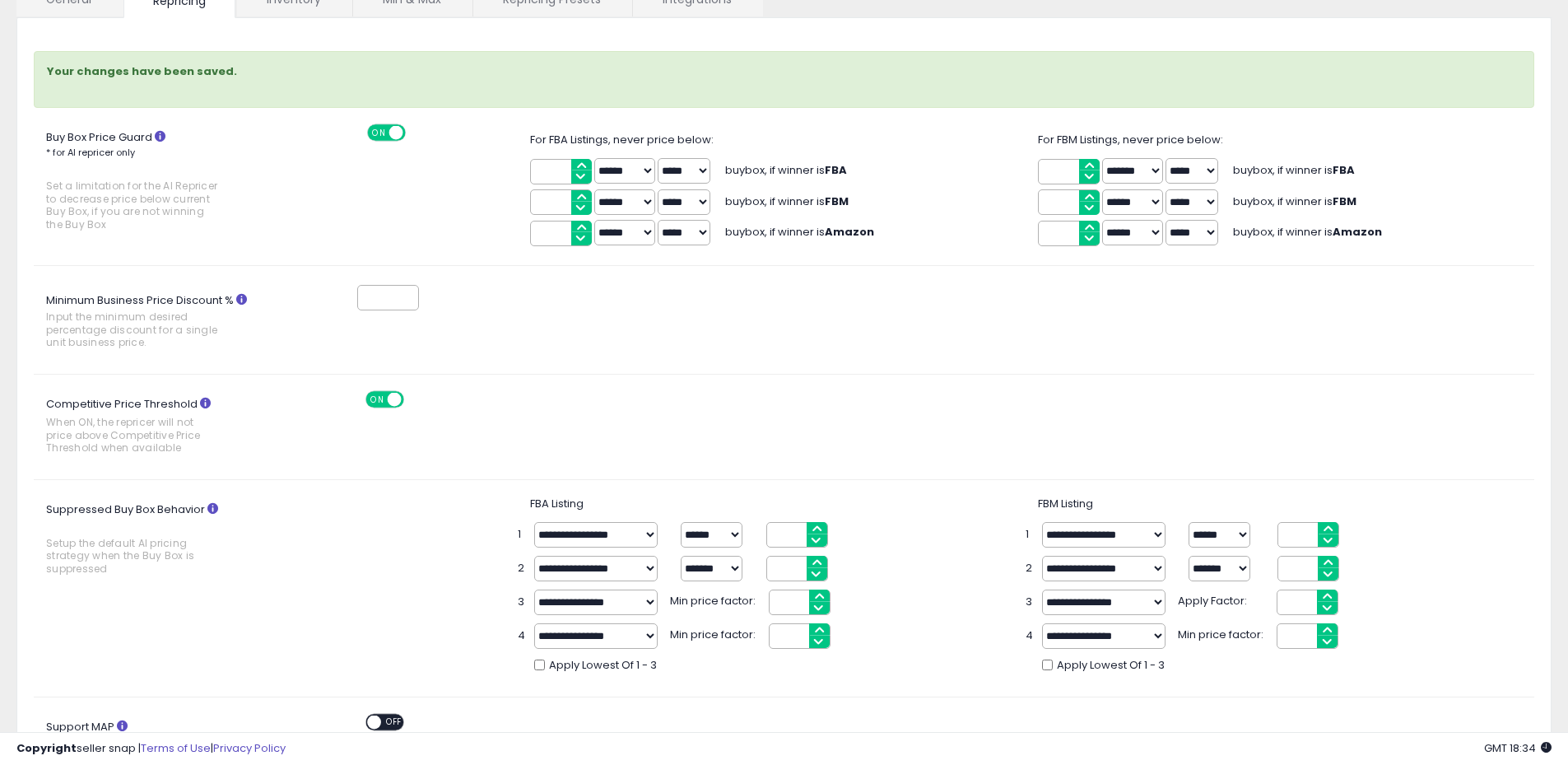
scroll to position [0, 0]
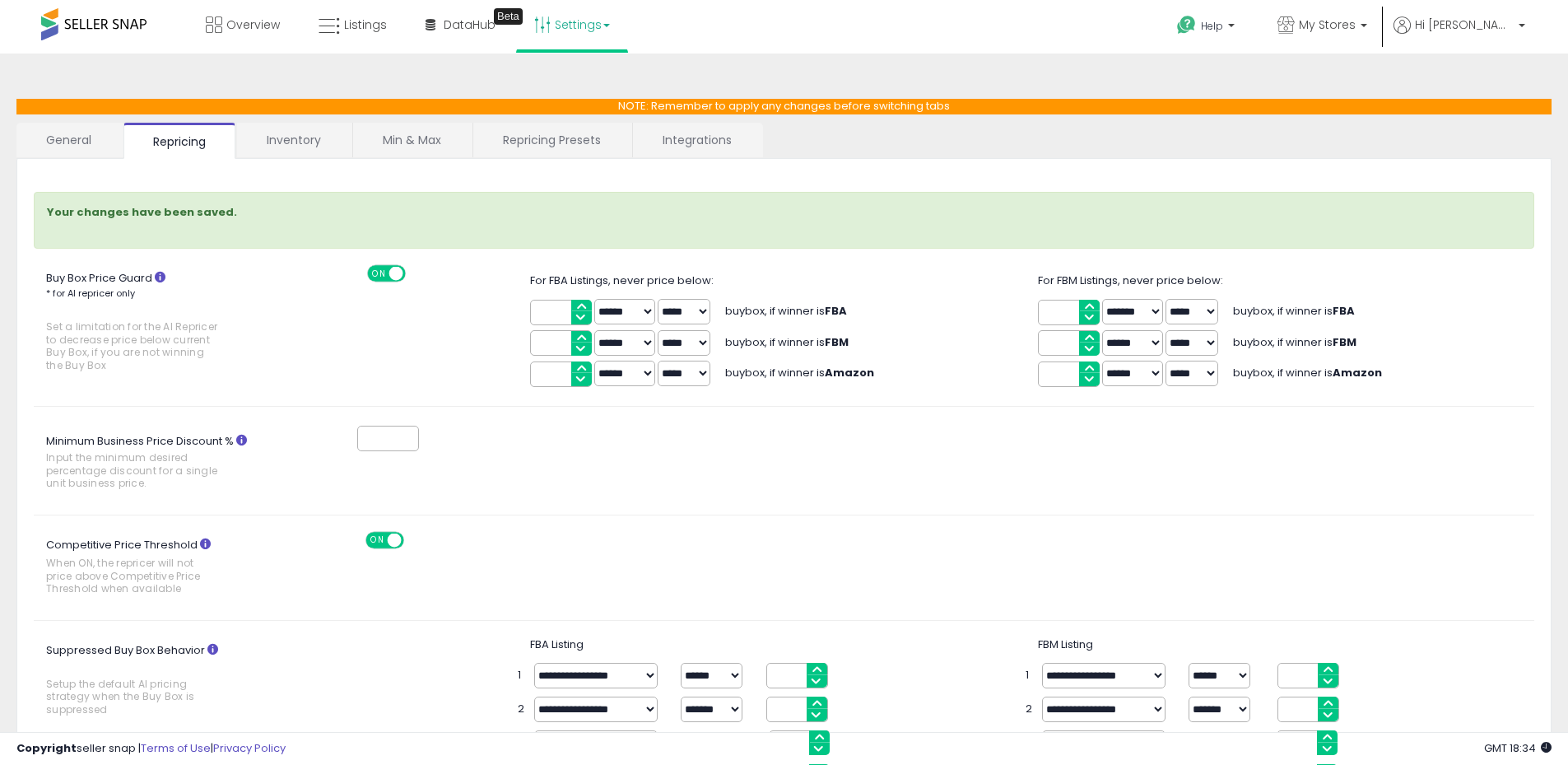
click at [91, 145] on link "General" at bounding box center [69, 140] width 105 height 35
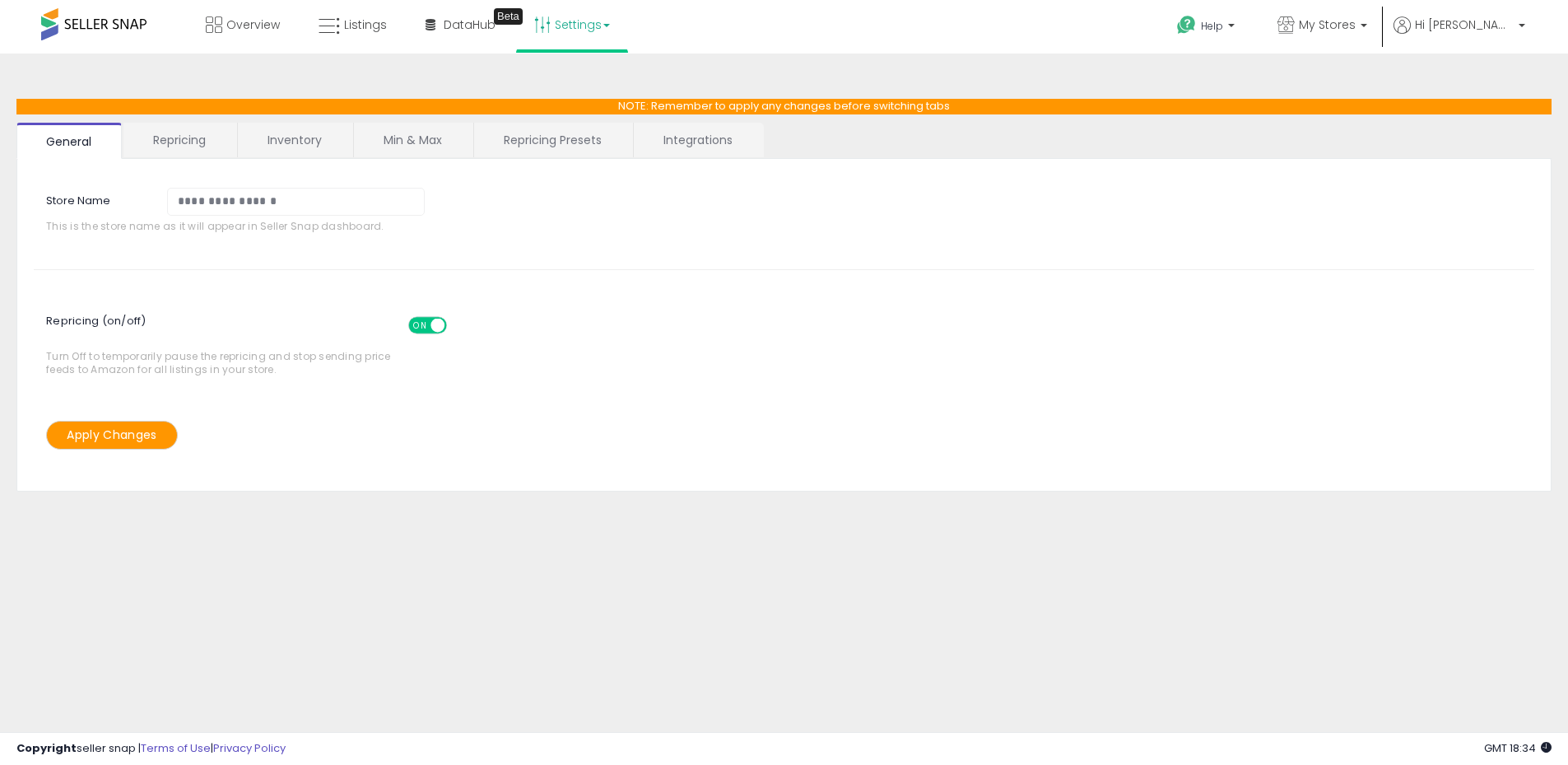
click at [191, 137] on link "Repricing" at bounding box center [180, 140] width 112 height 35
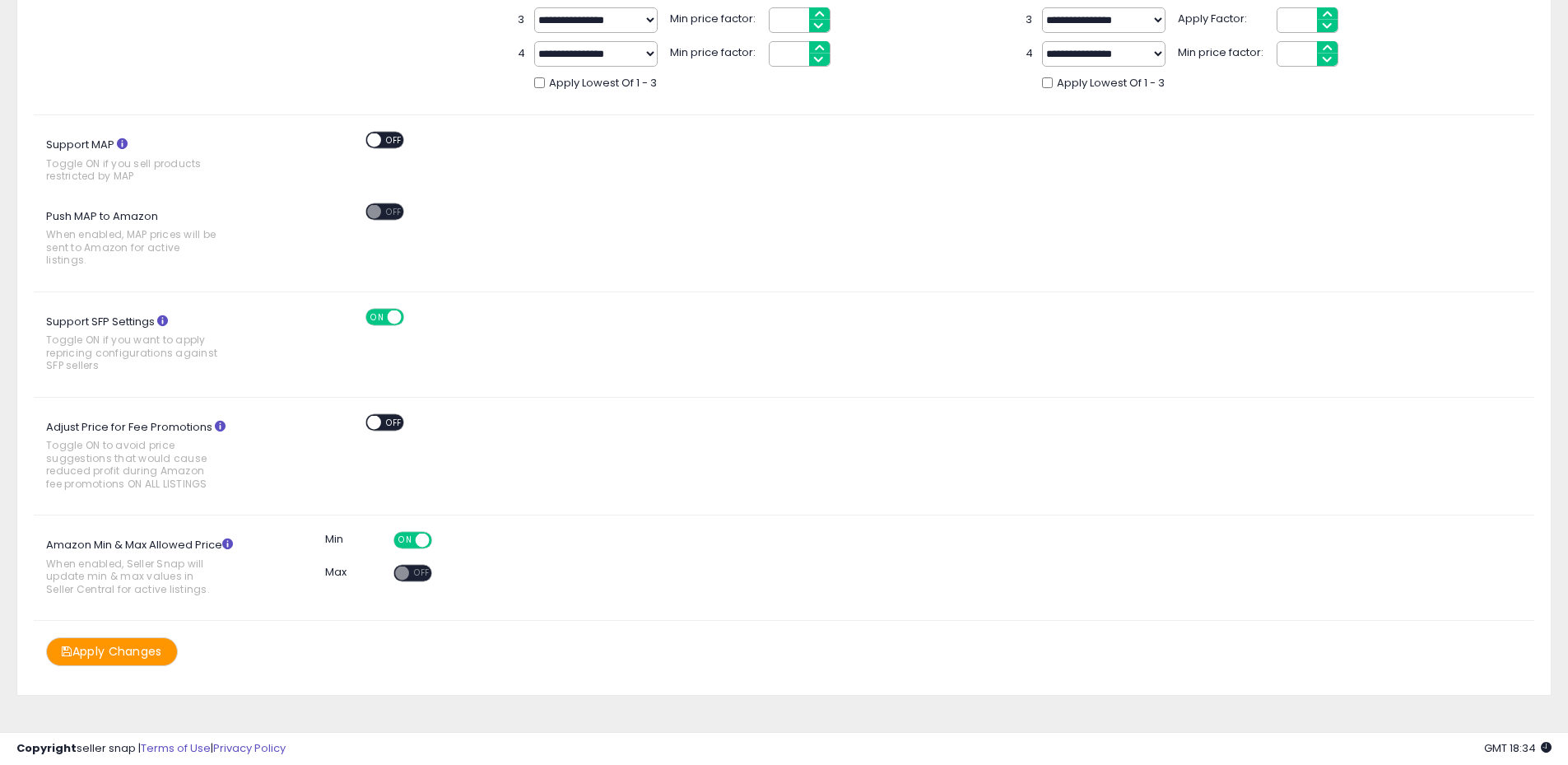
scroll to position [654, 0]
click at [139, 637] on button "Apply Changes" at bounding box center [111, 651] width 132 height 29
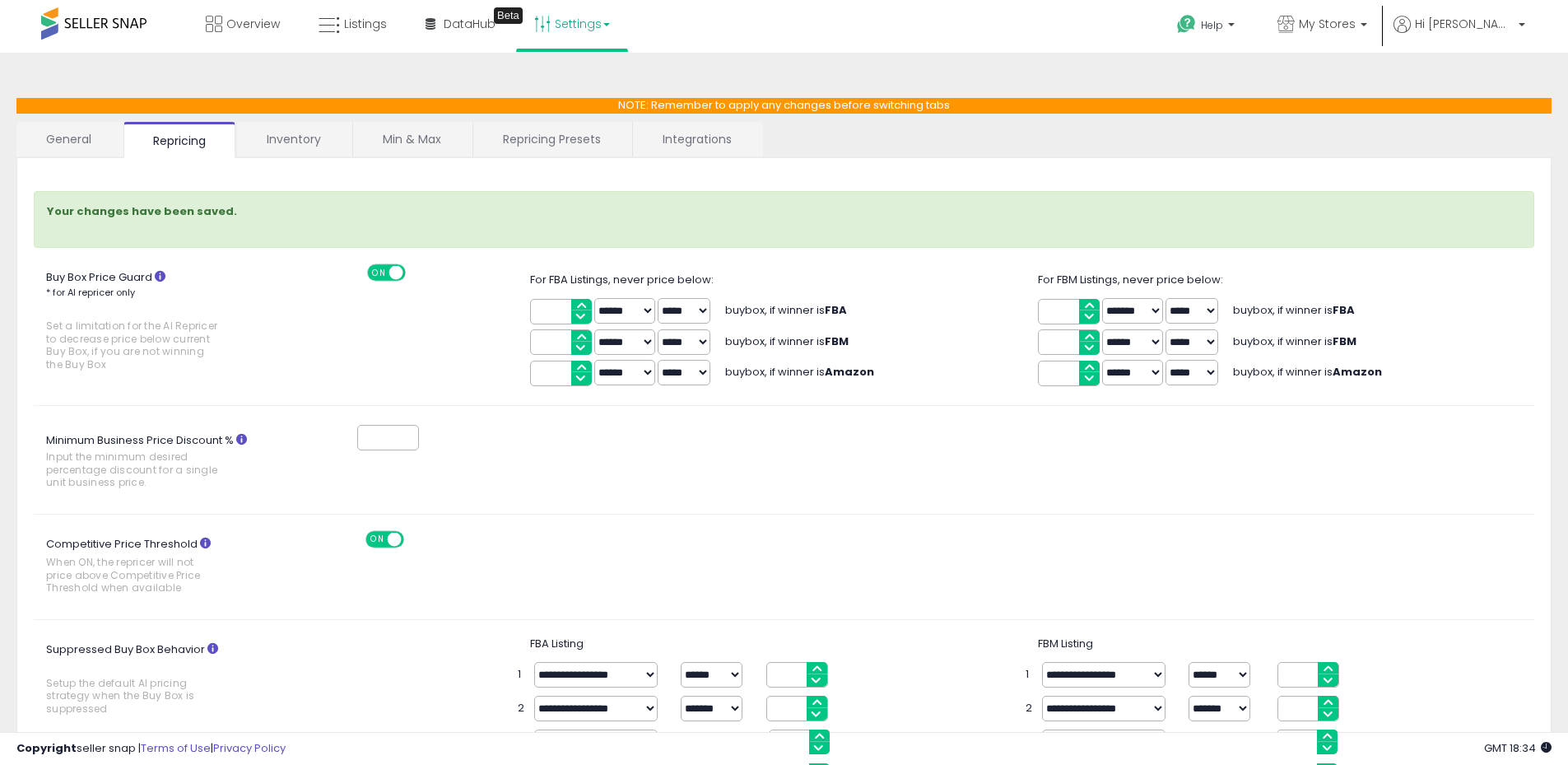
scroll to position [0, 0]
click at [344, 25] on span "Listings" at bounding box center [365, 24] width 43 height 16
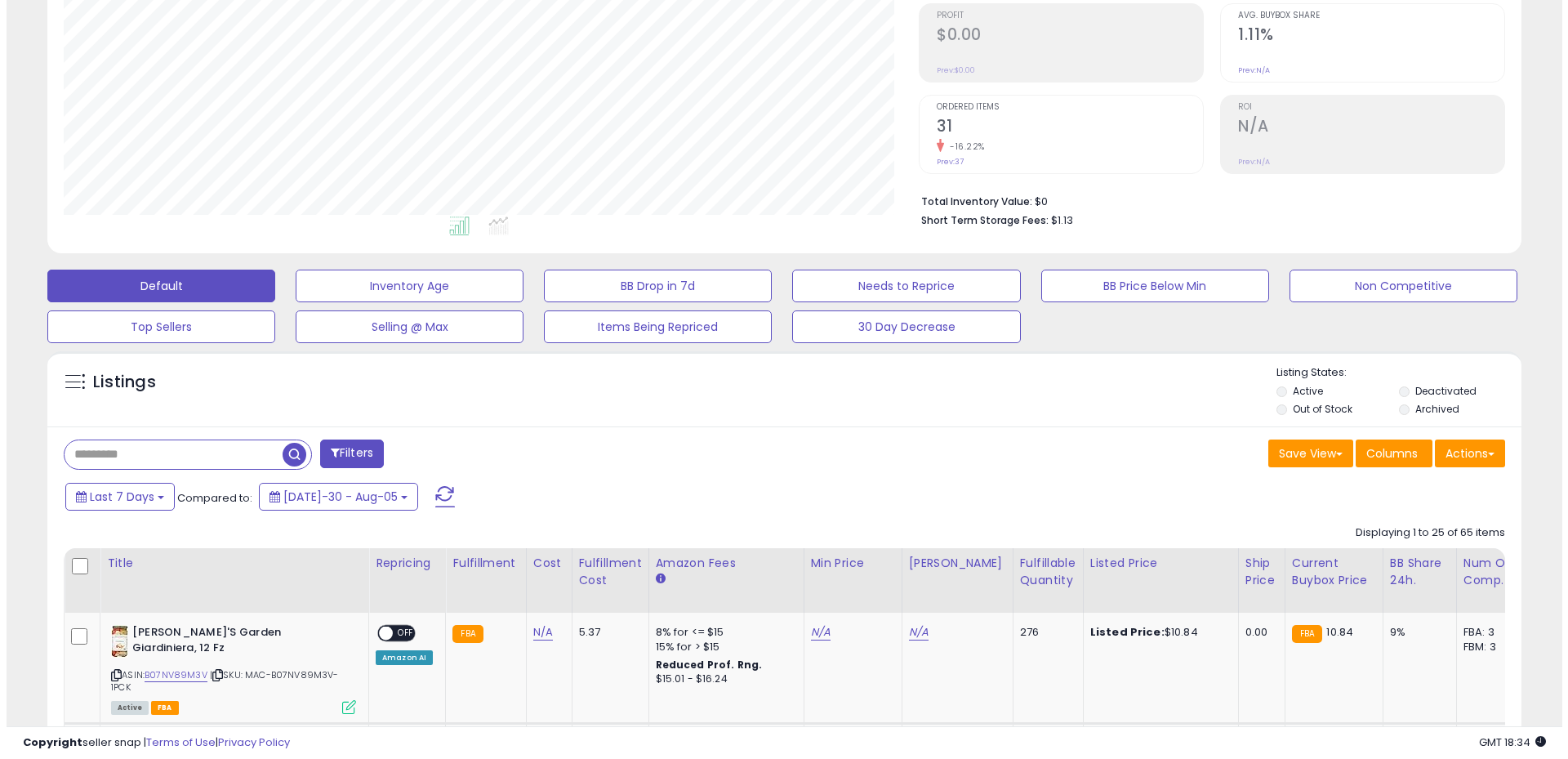
scroll to position [335, 855]
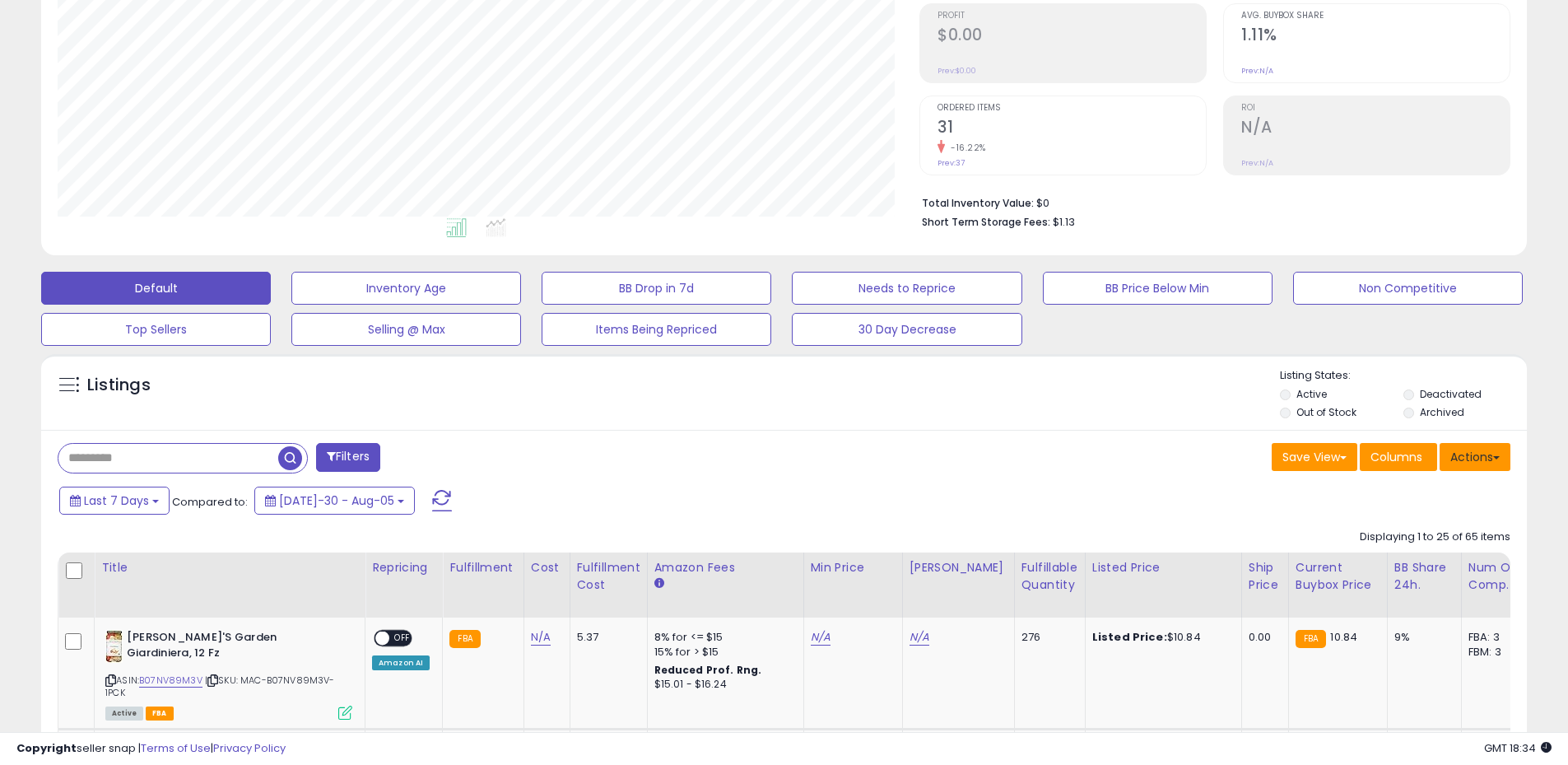
click at [1469, 458] on button "Actions" at bounding box center [1474, 457] width 71 height 28
click at [1411, 562] on link "Export All Columns" at bounding box center [1408, 562] width 180 height 26
click at [1480, 457] on button "Actions" at bounding box center [1474, 457] width 71 height 28
click at [1414, 559] on link "Export All Columns" at bounding box center [1408, 562] width 180 height 26
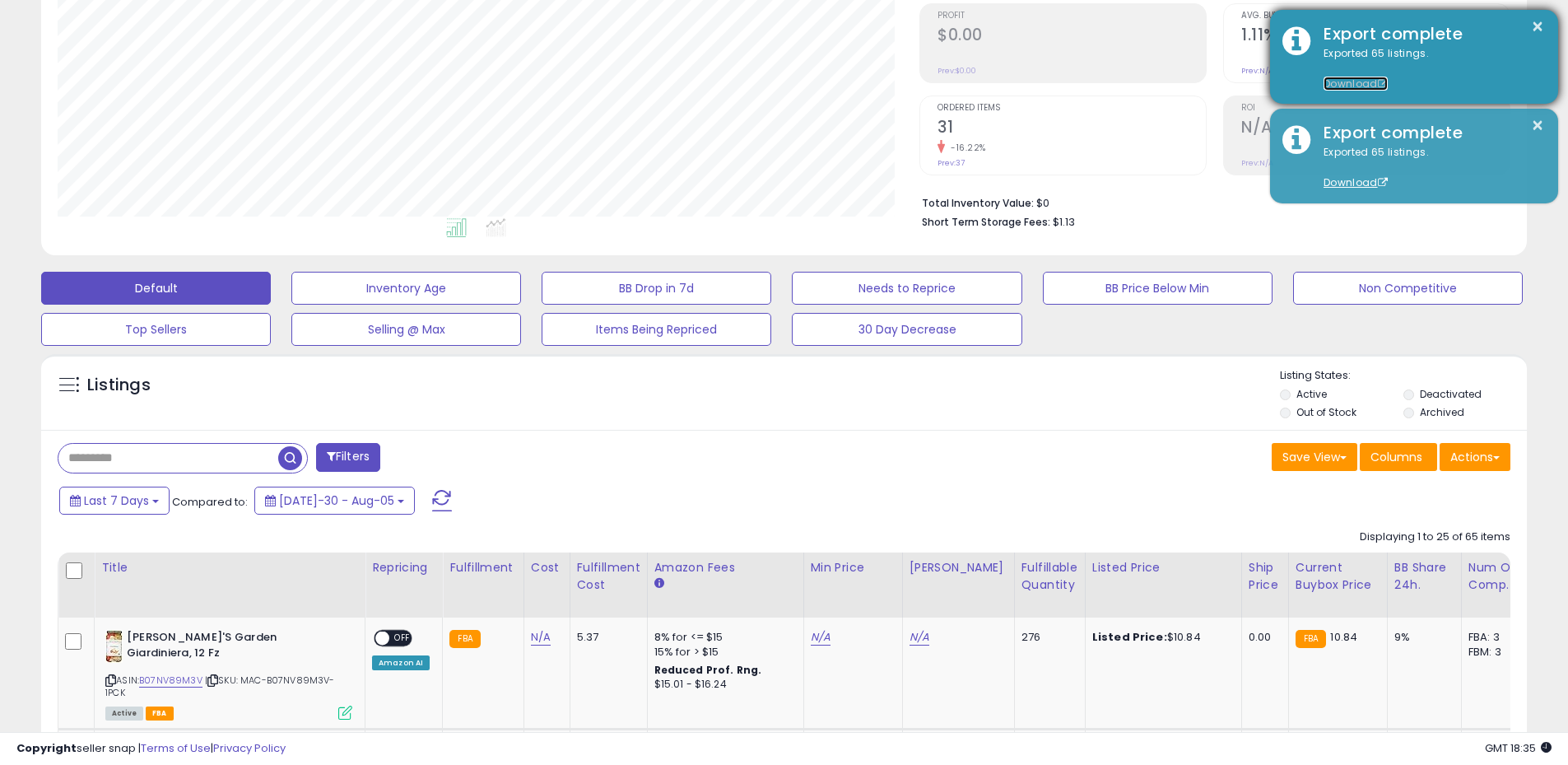
click at [1358, 82] on link "Download" at bounding box center [1355, 83] width 64 height 14
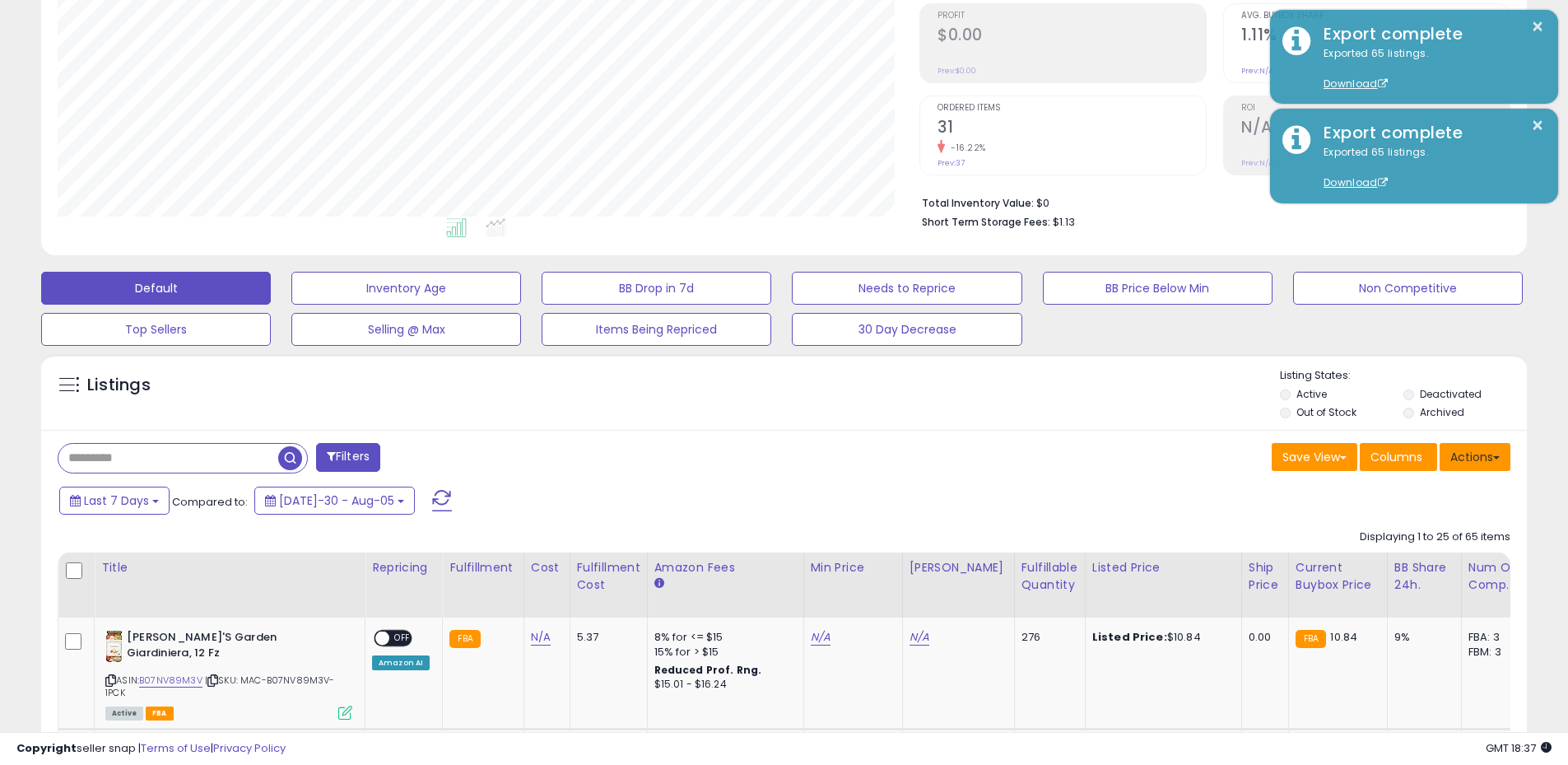
click at [1468, 456] on button "Actions" at bounding box center [1474, 457] width 71 height 28
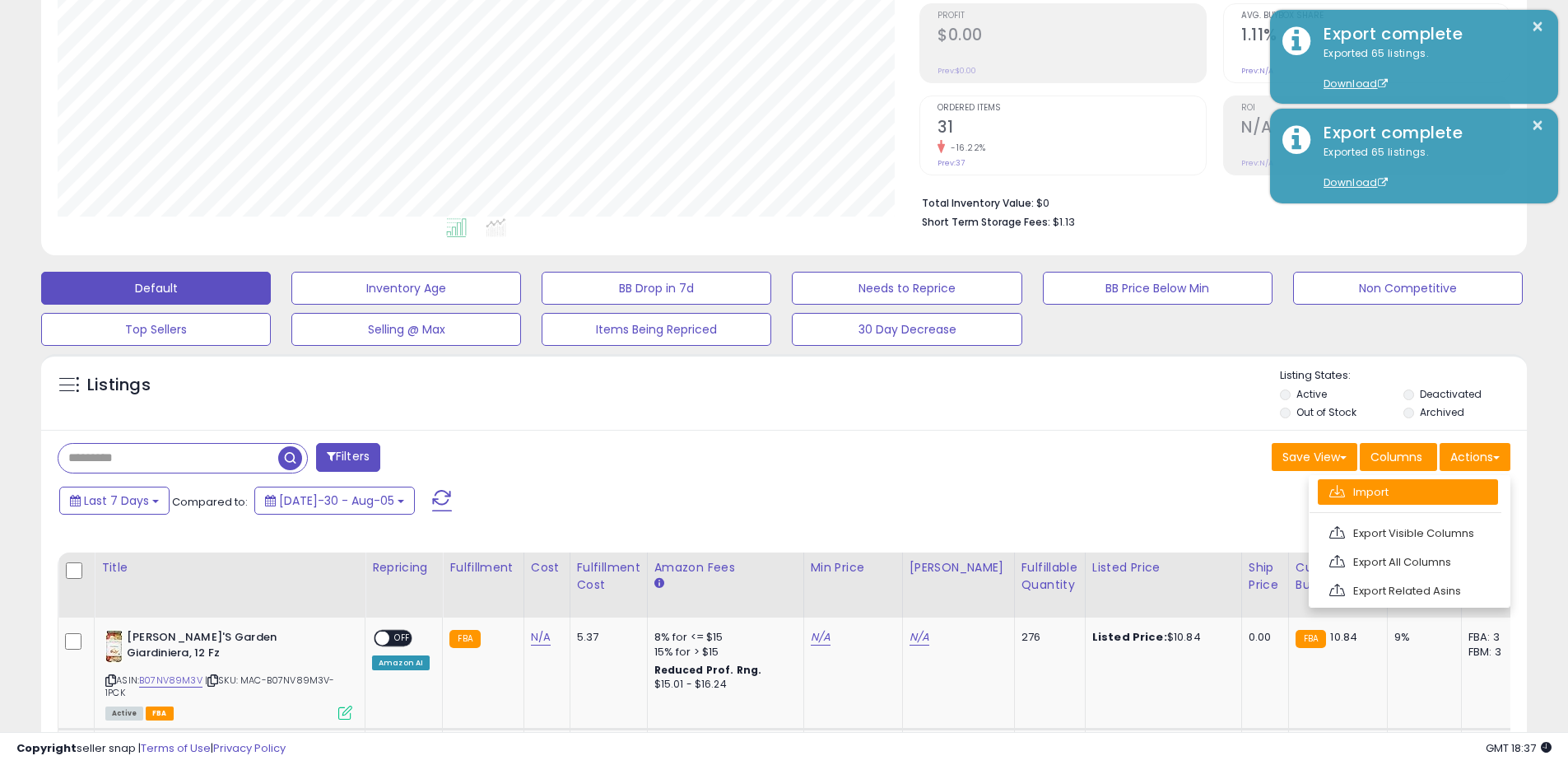
click at [1403, 489] on link "Import" at bounding box center [1408, 492] width 180 height 26
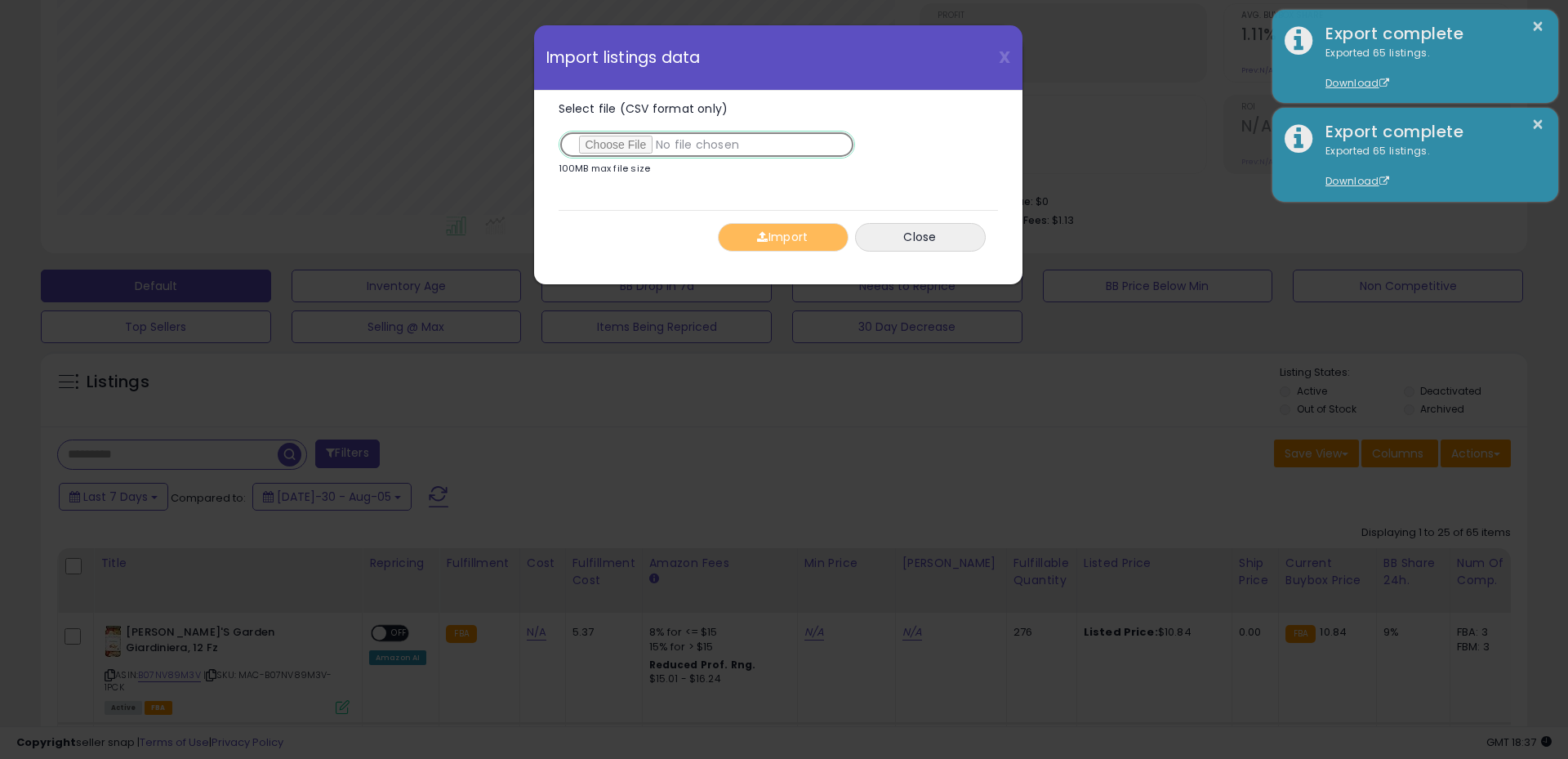
click at [623, 141] on input "Select file (CSV format only)" at bounding box center [706, 144] width 296 height 28
type input "**********"
click at [798, 239] on button "Import" at bounding box center [782, 237] width 131 height 29
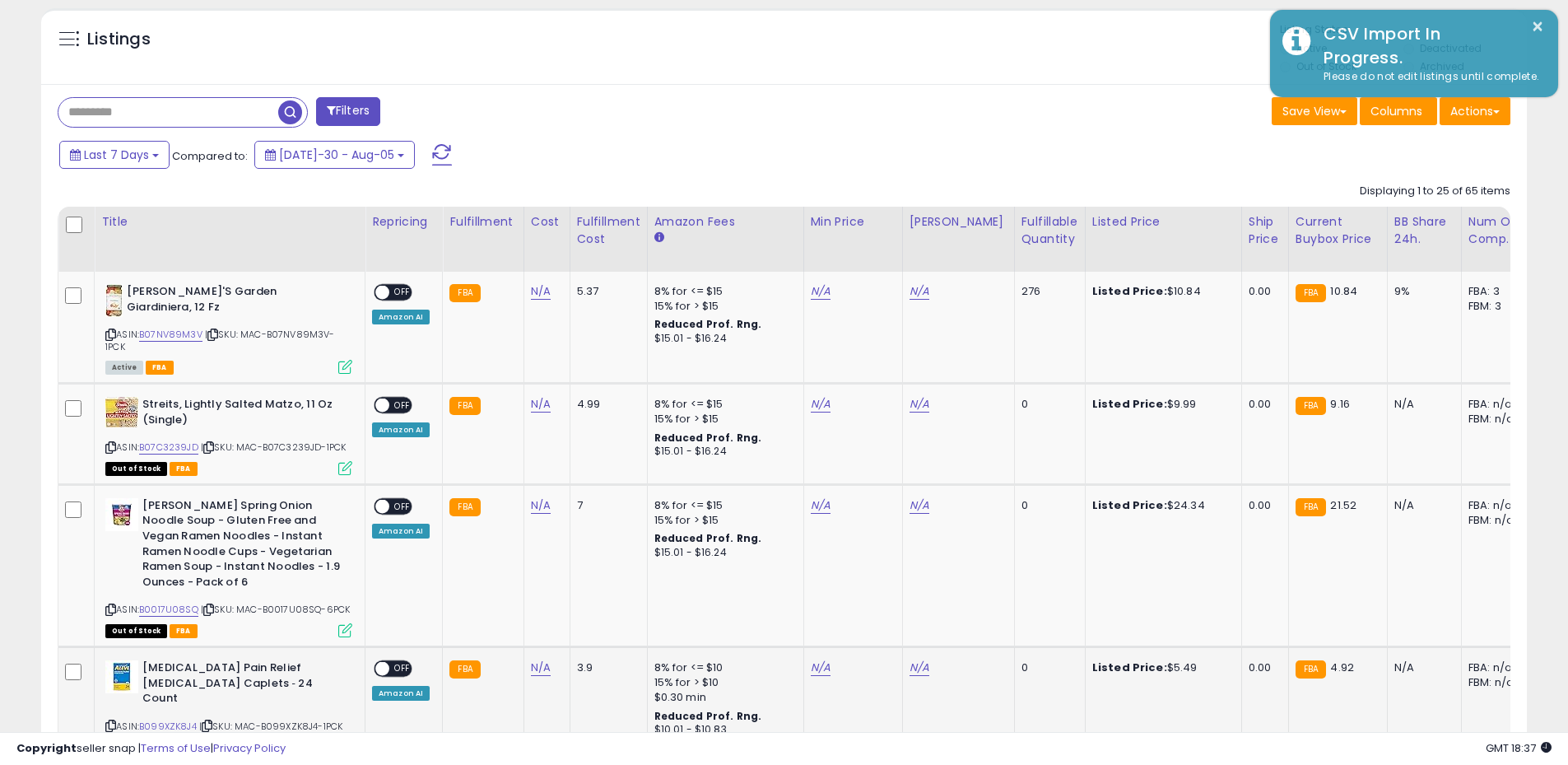
scroll to position [494, 0]
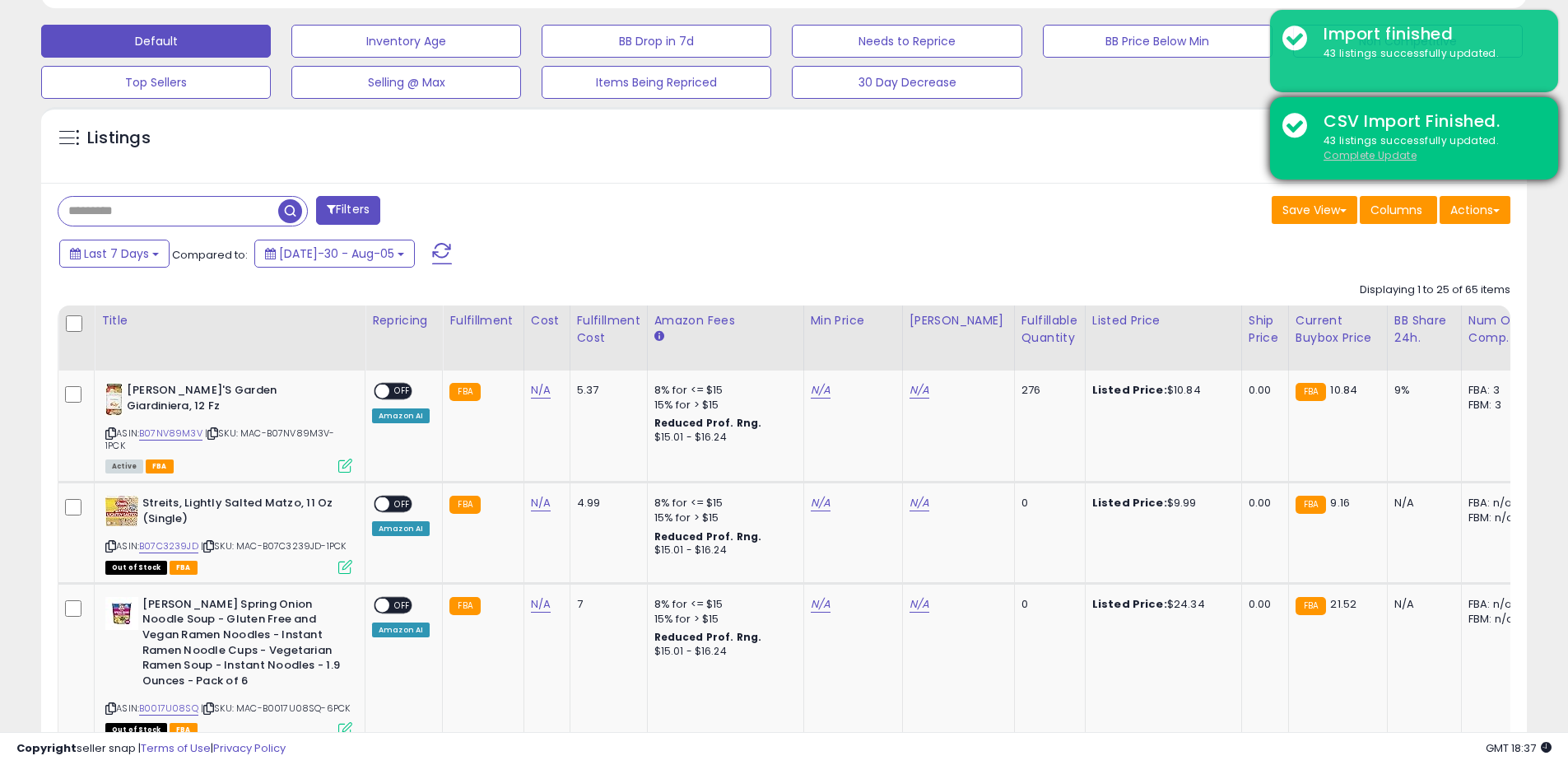
click at [1376, 158] on u "Complete Update" at bounding box center [1370, 155] width 93 height 14
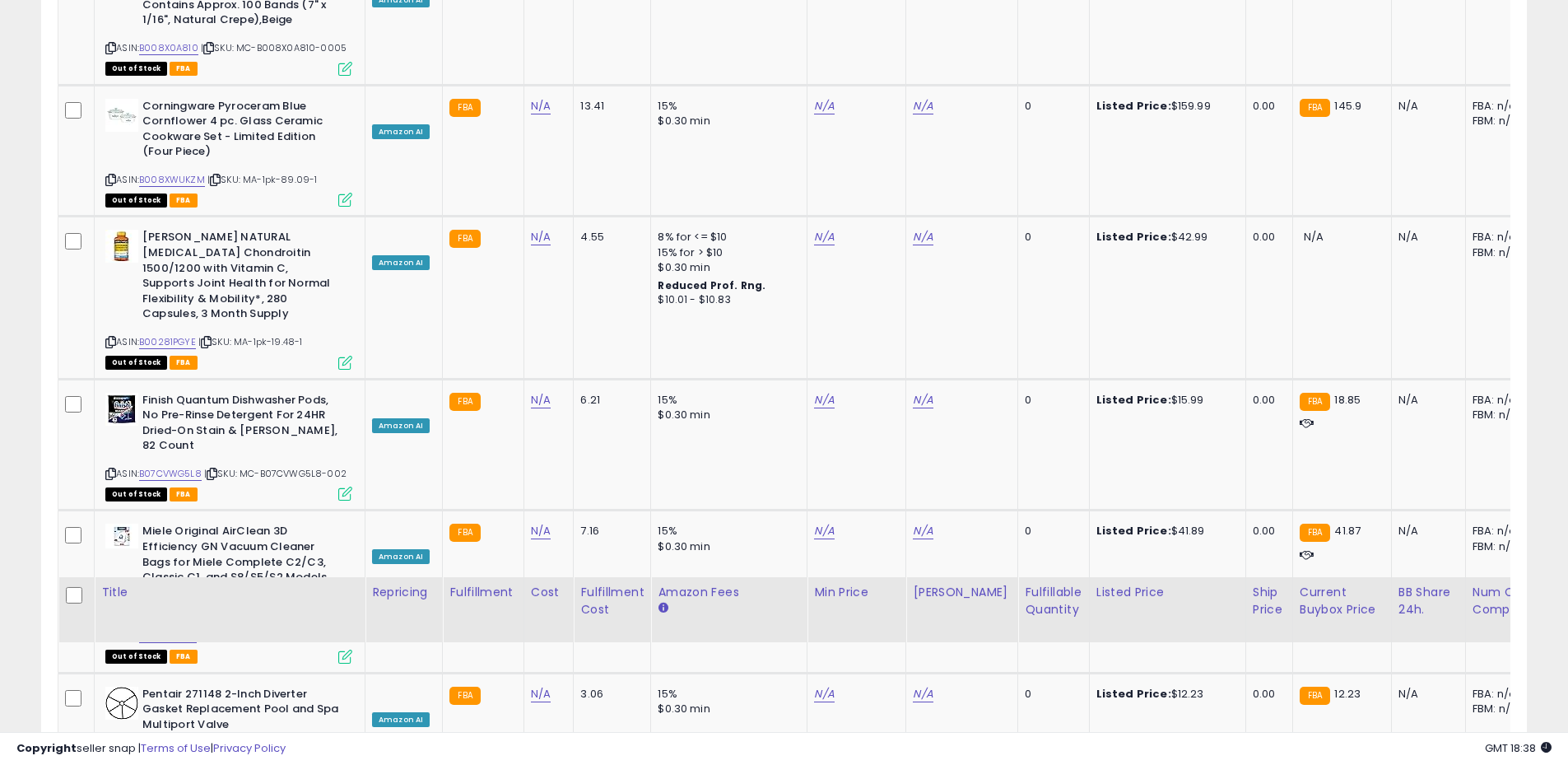
scroll to position [1369, 0]
